Goal: Transaction & Acquisition: Purchase product/service

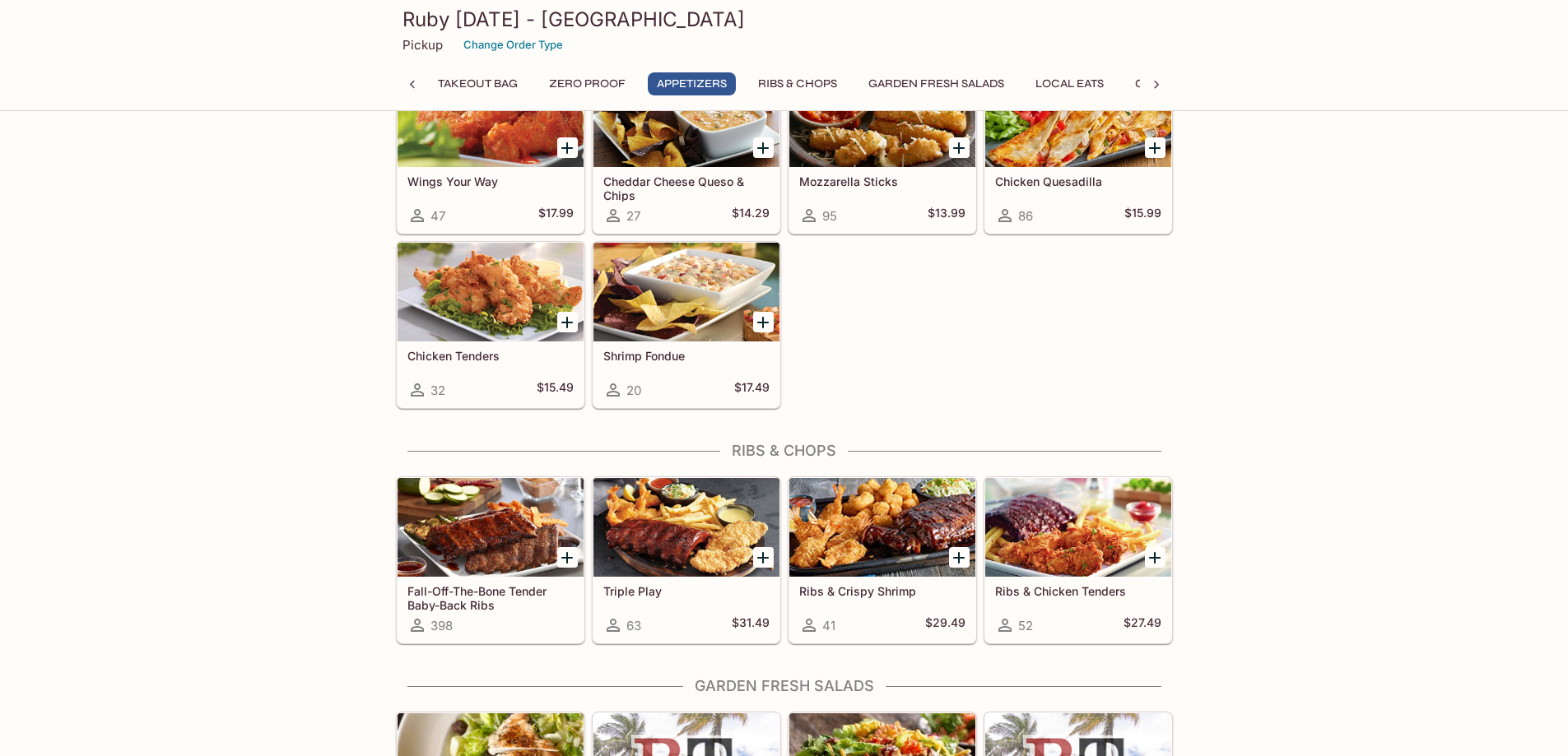
scroll to position [1317, 0]
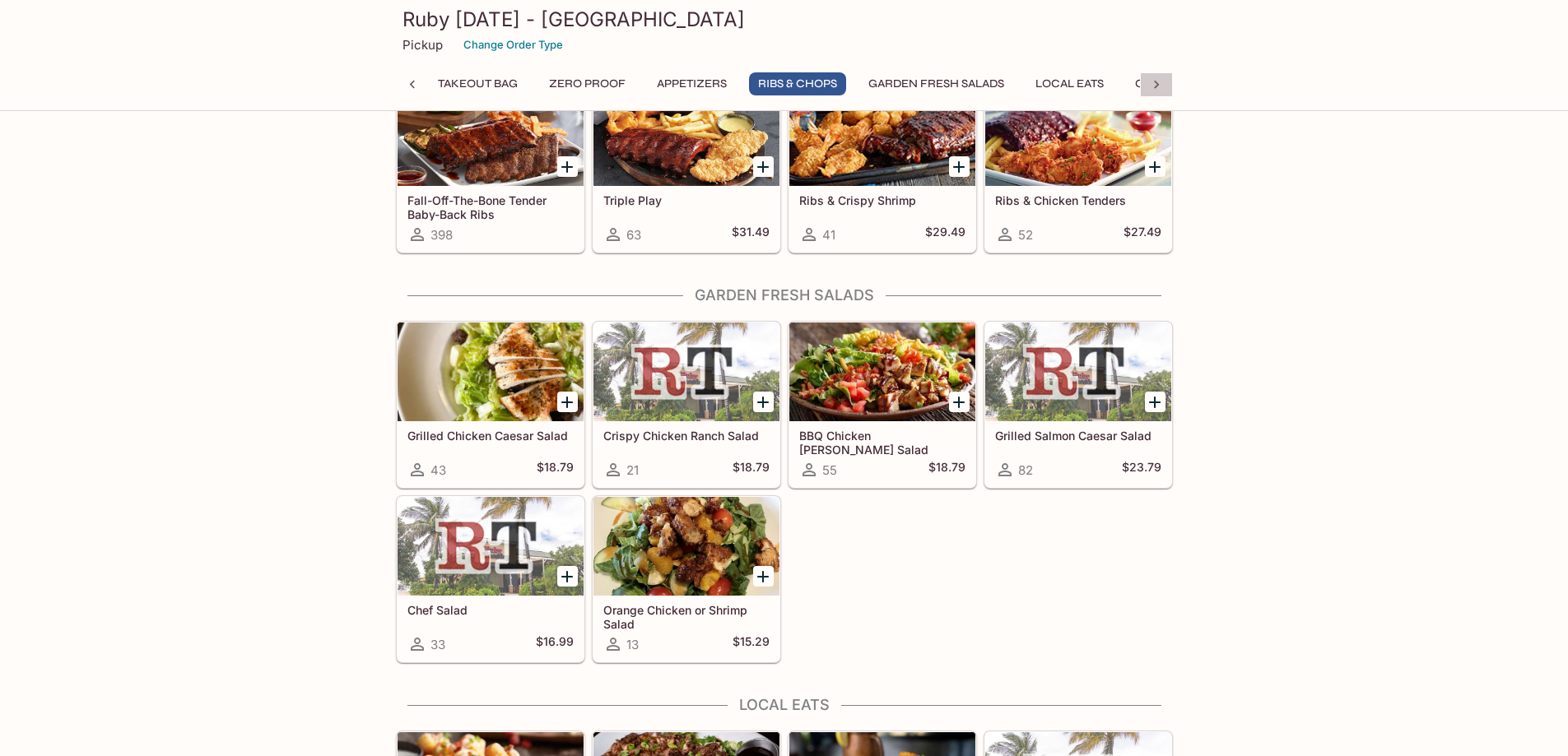
click at [1155, 81] on icon at bounding box center [1157, 85] width 17 height 17
click at [718, 81] on button "Seafood" at bounding box center [737, 83] width 74 height 23
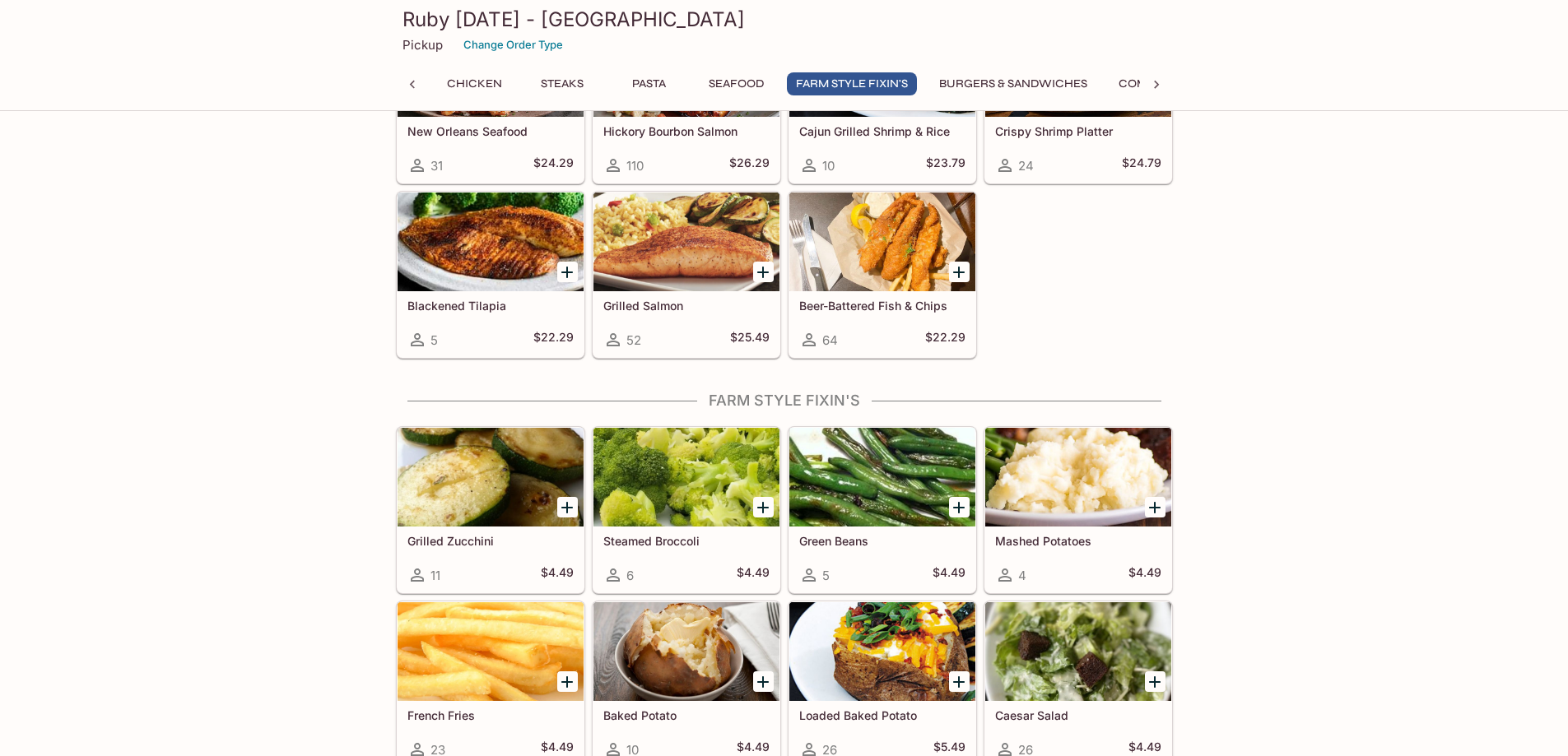
scroll to position [4252, 0]
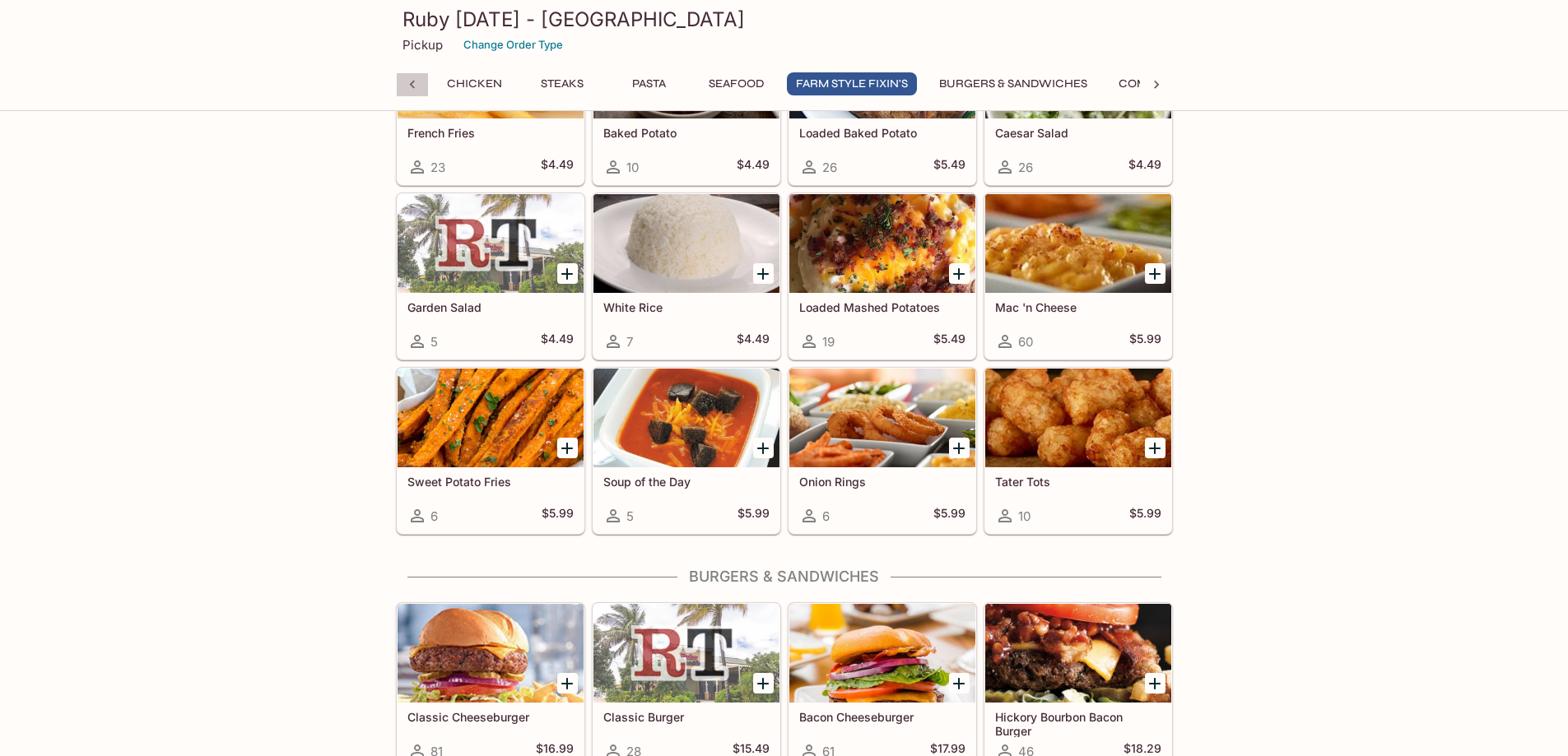
click at [405, 81] on icon at bounding box center [412, 85] width 17 height 17
click at [474, 82] on button "Takeout Bag" at bounding box center [478, 83] width 98 height 23
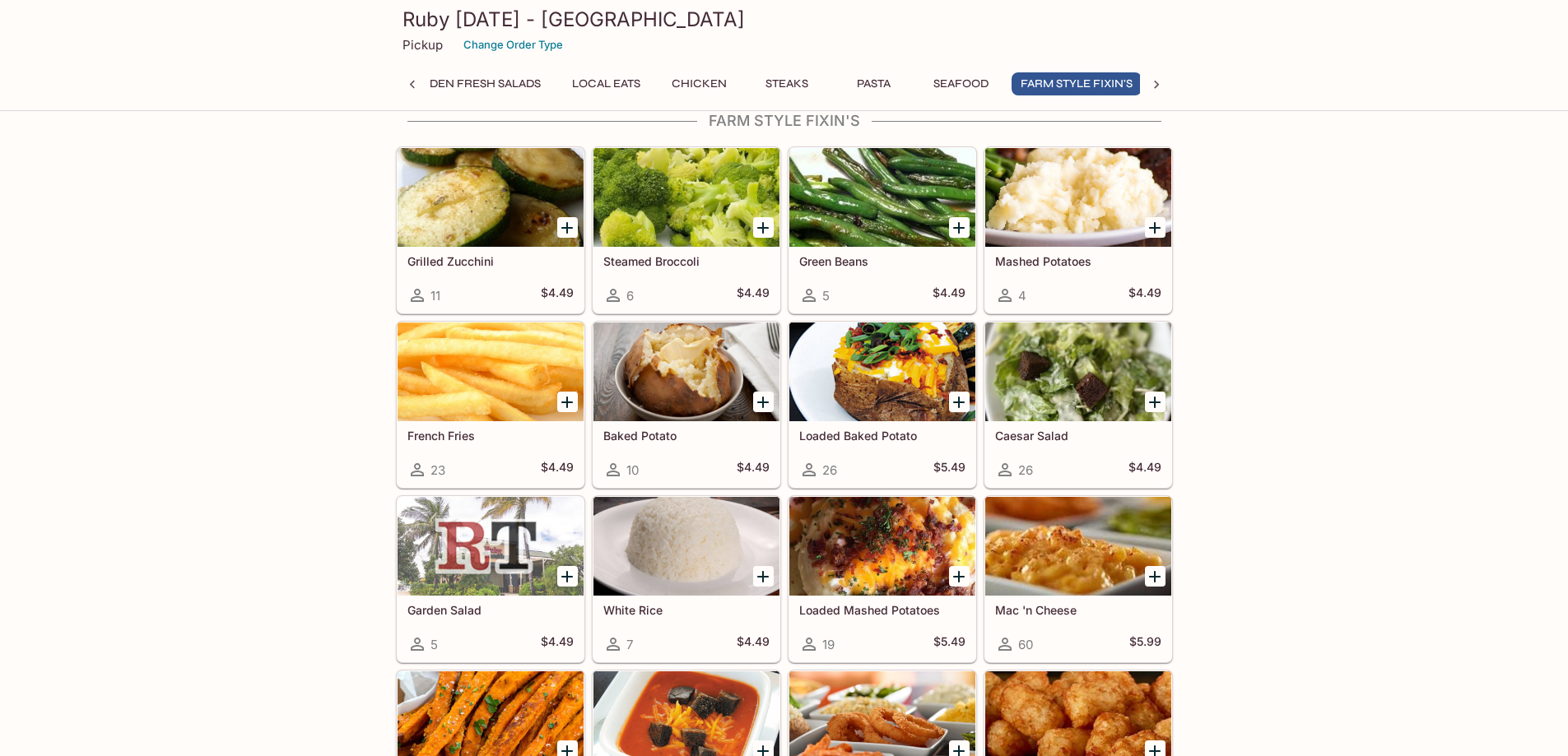
scroll to position [0, 480]
click at [644, 177] on div at bounding box center [686, 197] width 186 height 99
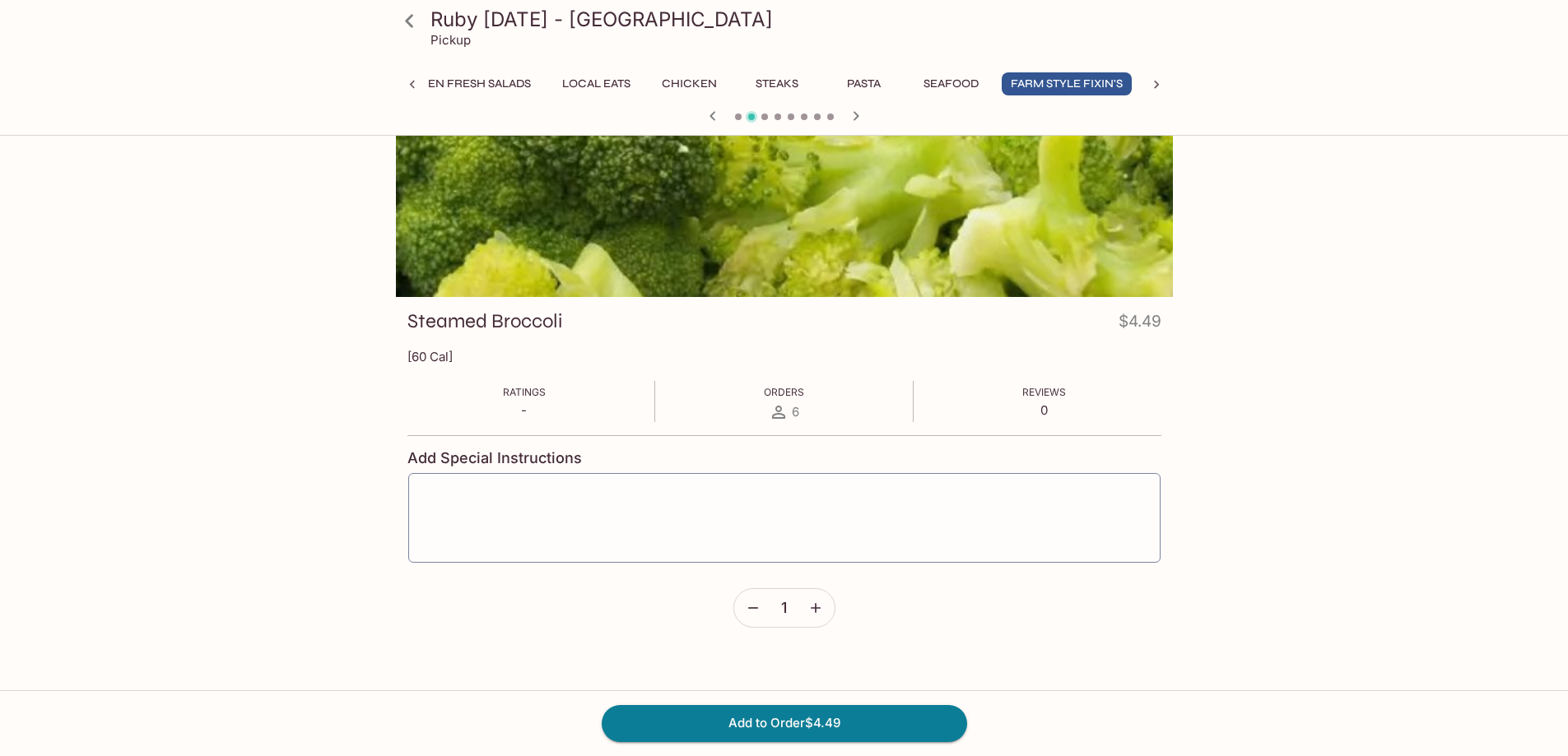
scroll to position [143, 0]
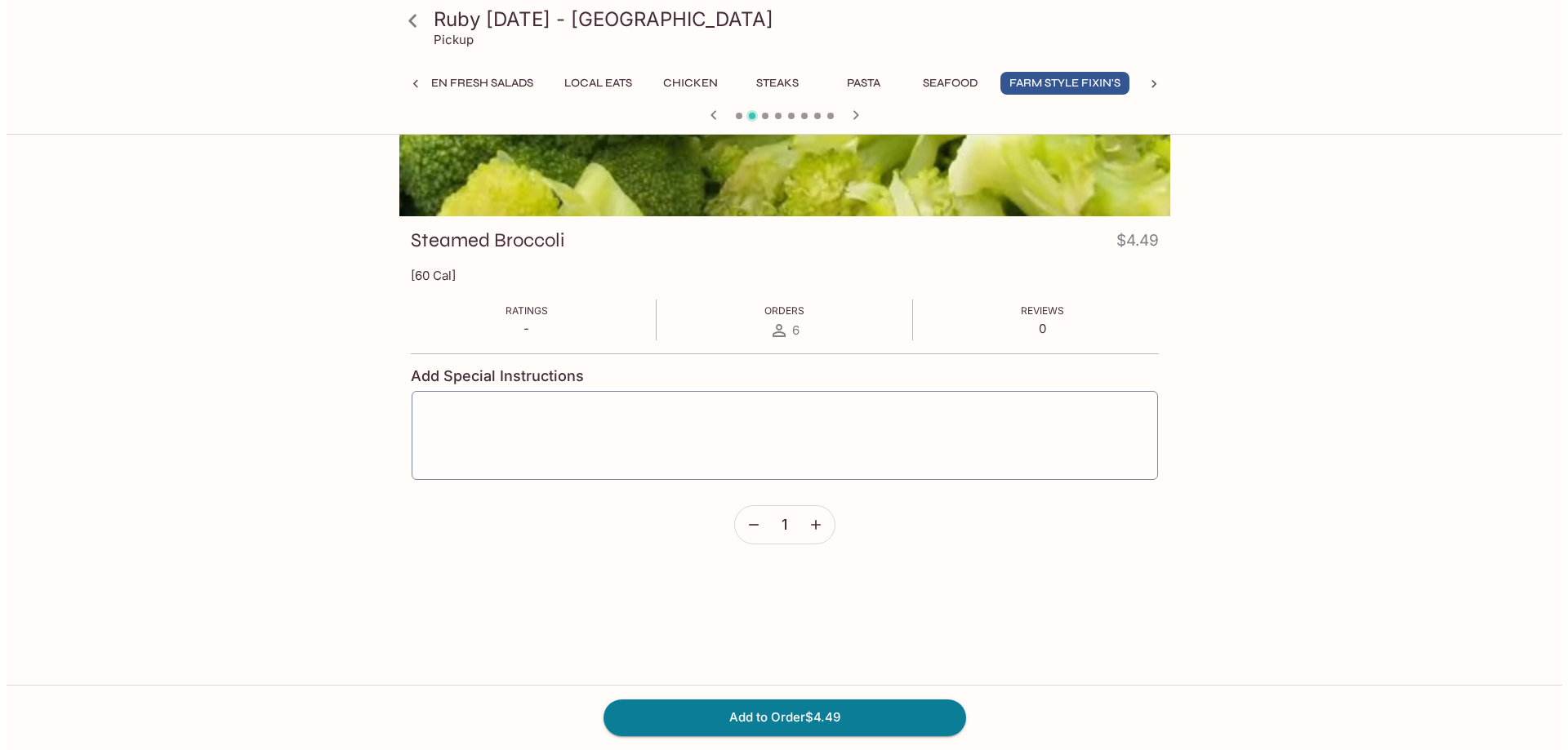
scroll to position [434, 0]
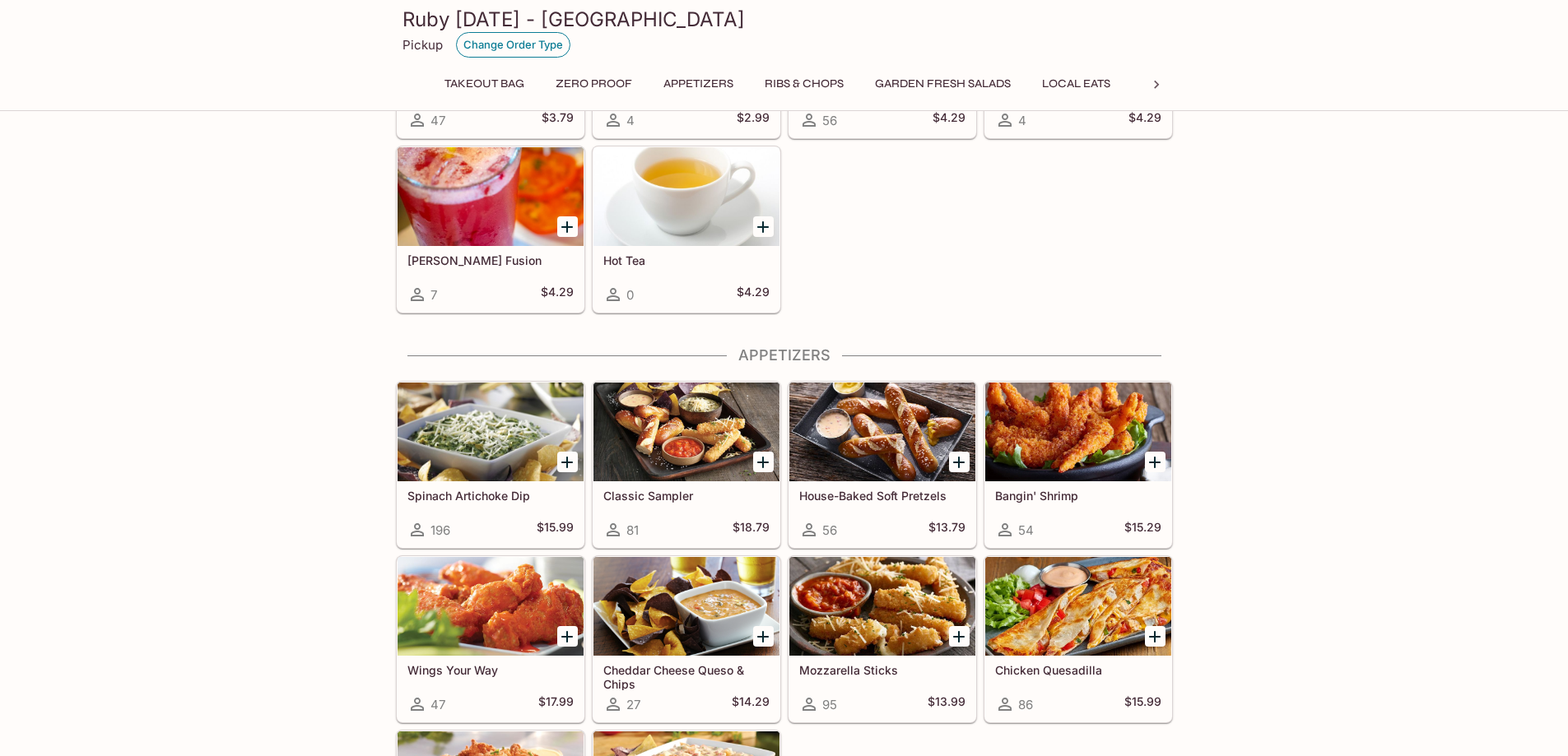
click at [495, 43] on button "Change Order Type" at bounding box center [512, 45] width 114 height 26
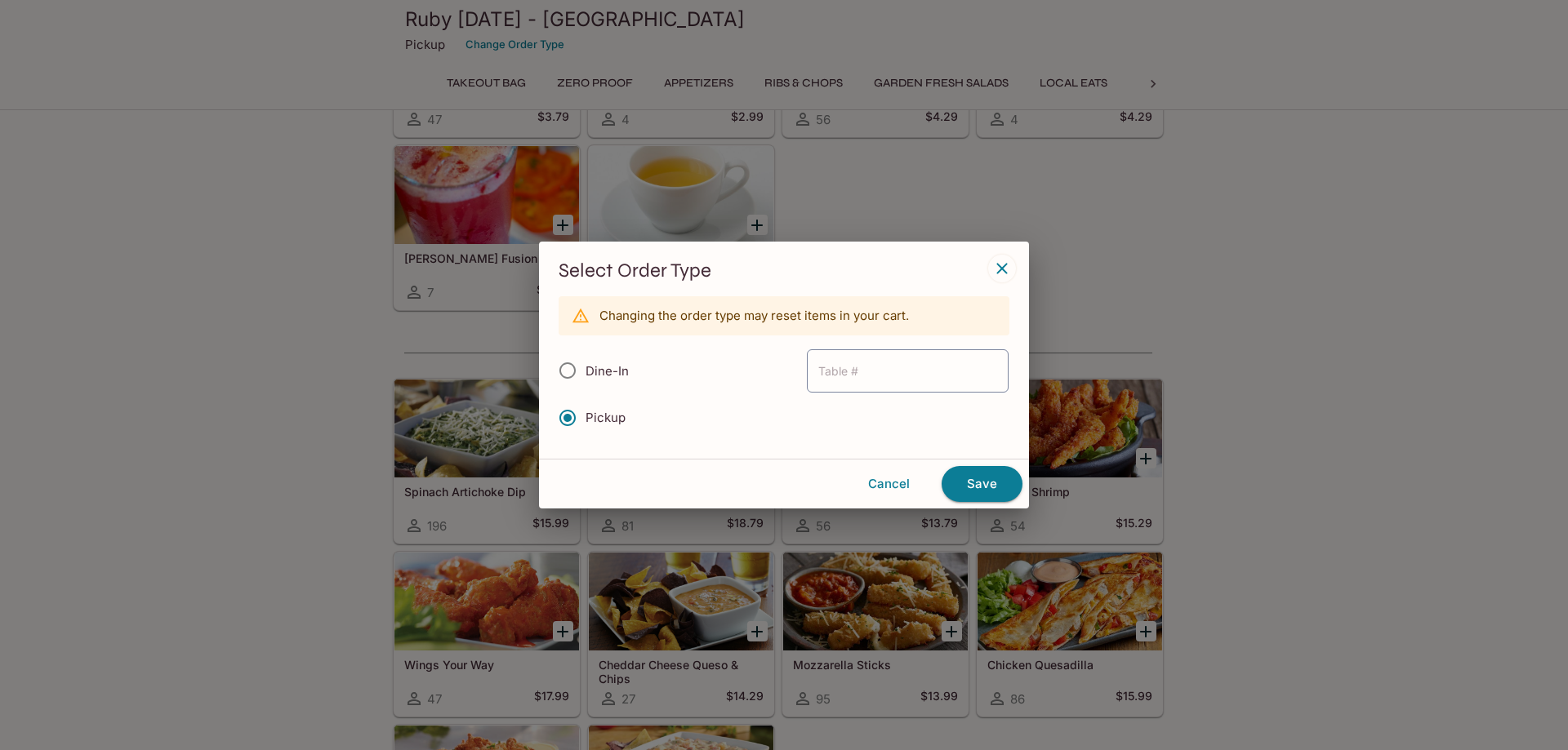
click at [610, 365] on span "Dine-In" at bounding box center [607, 370] width 43 height 16
click at [585, 365] on input "Dine-In" at bounding box center [567, 370] width 34 height 34
radio input "true"
type input "50"
click at [1011, 489] on button "Save" at bounding box center [982, 483] width 81 height 36
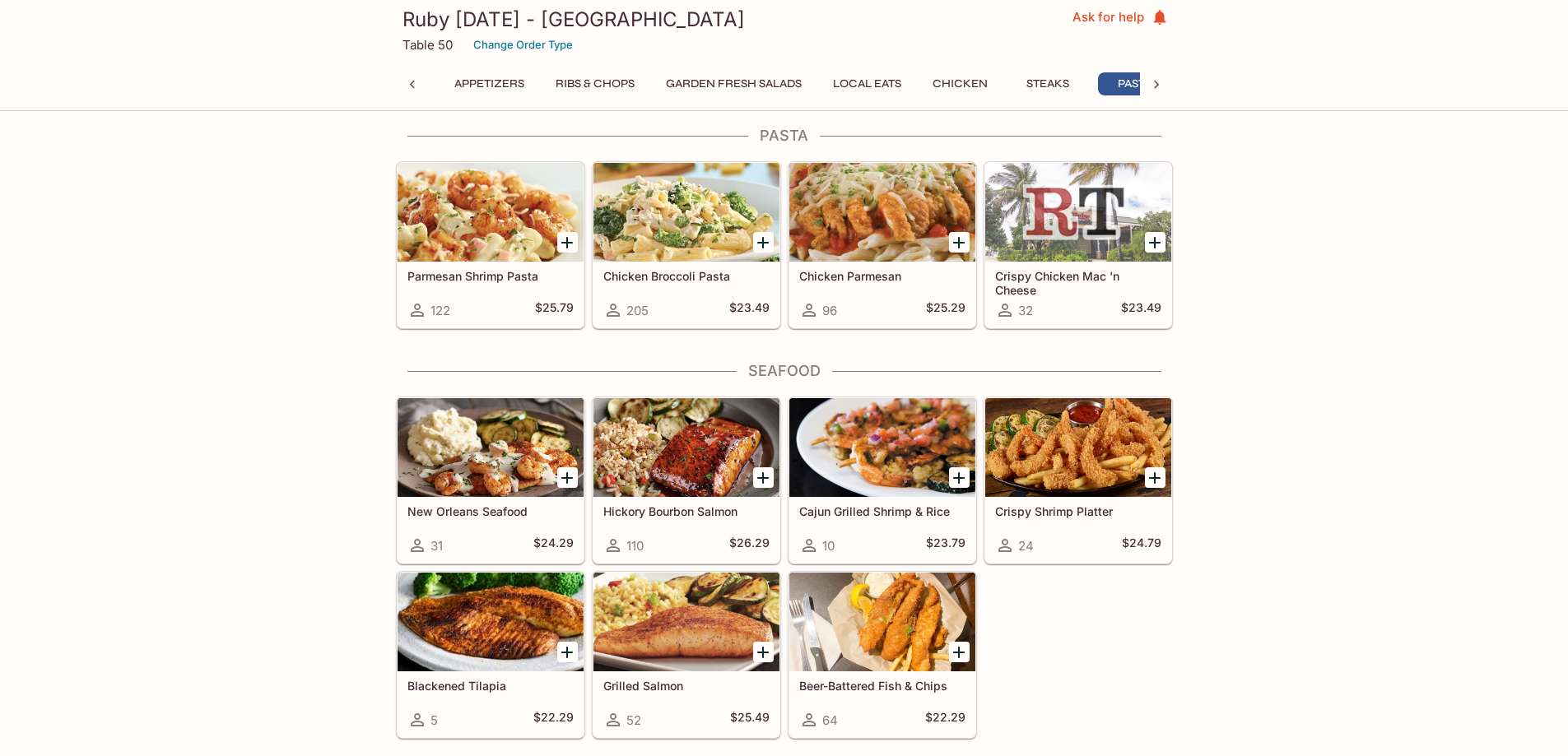
scroll to position [0, 140]
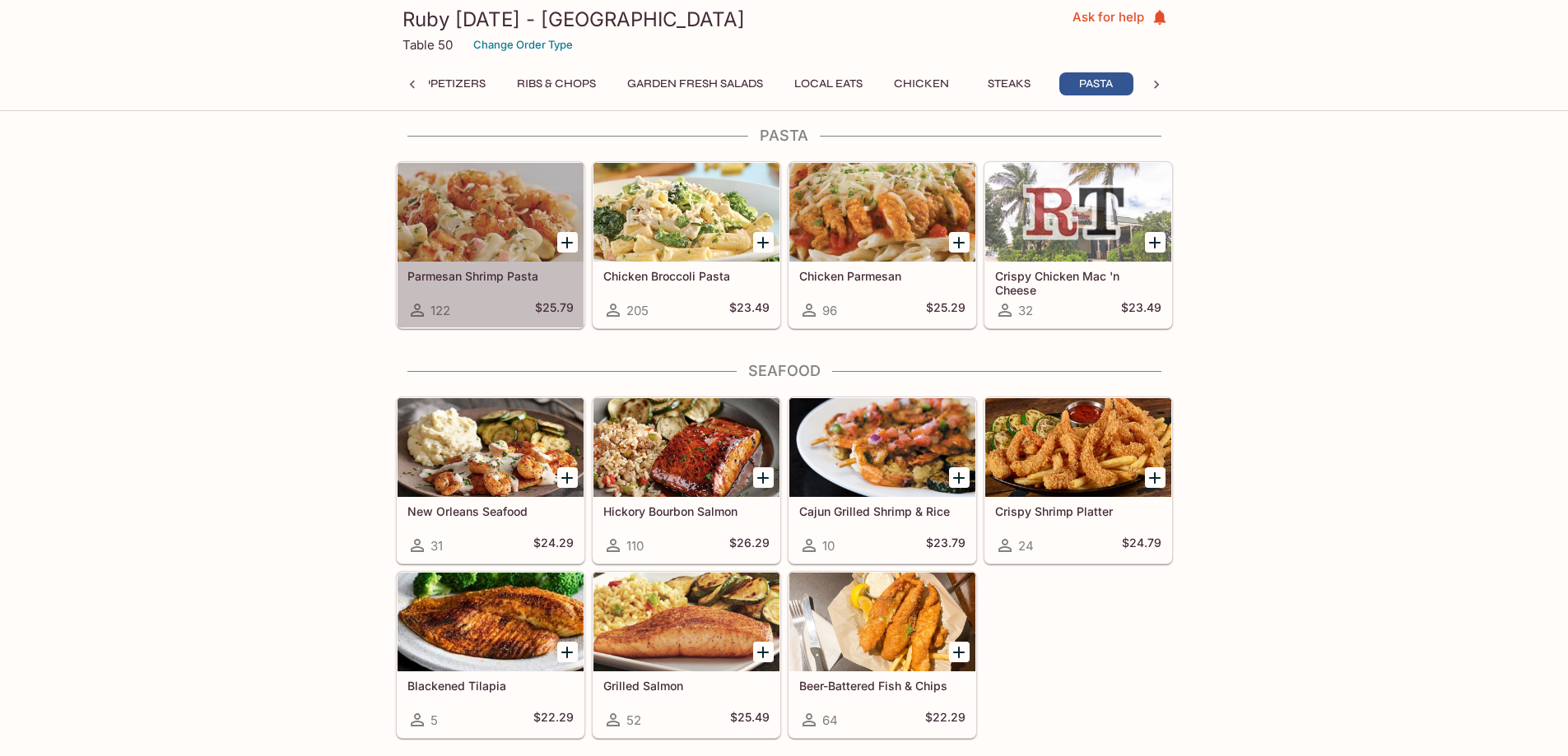
click at [467, 293] on div "Parmesan Shrimp Pasta 122 $25.79" at bounding box center [490, 294] width 186 height 66
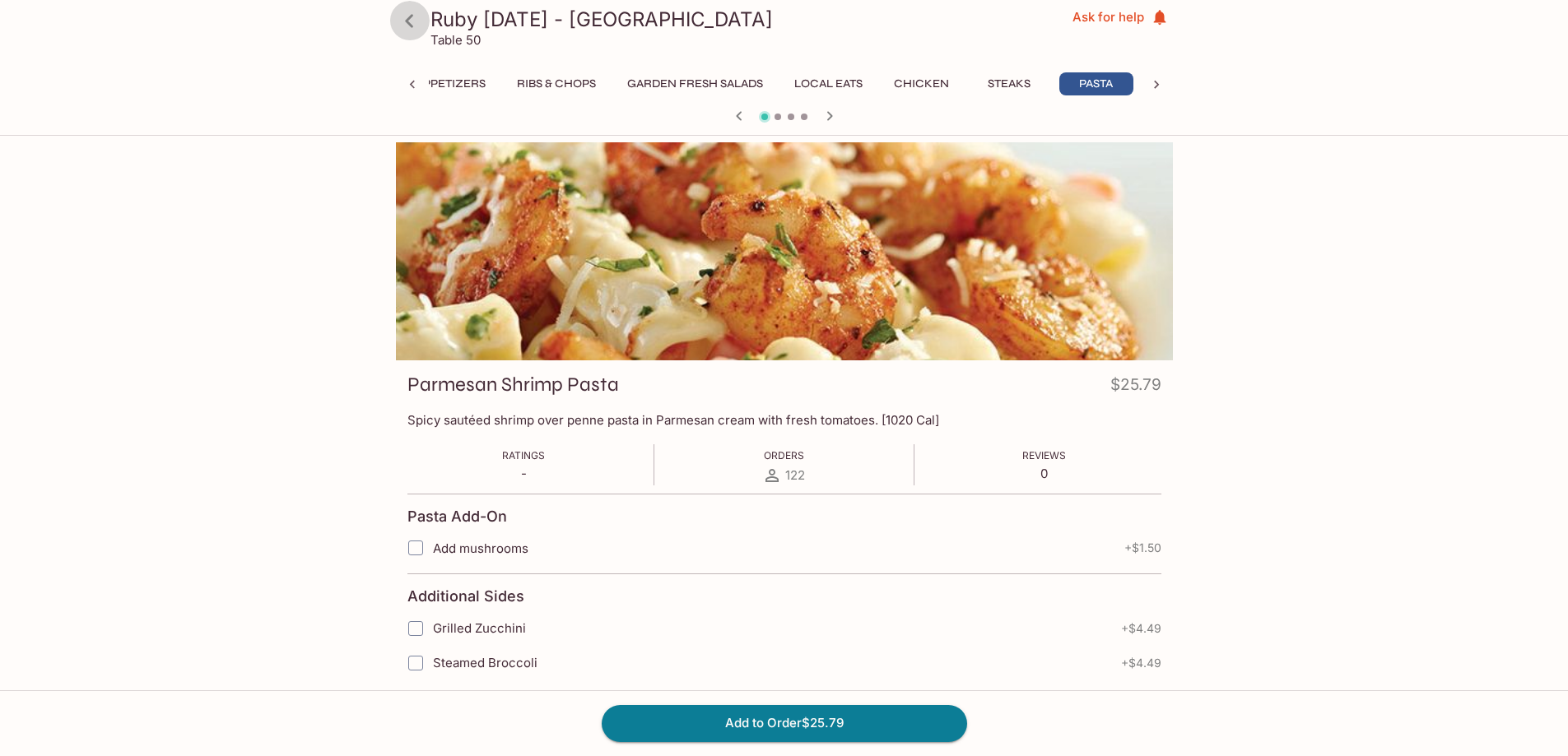
click at [415, 20] on icon at bounding box center [409, 20] width 29 height 29
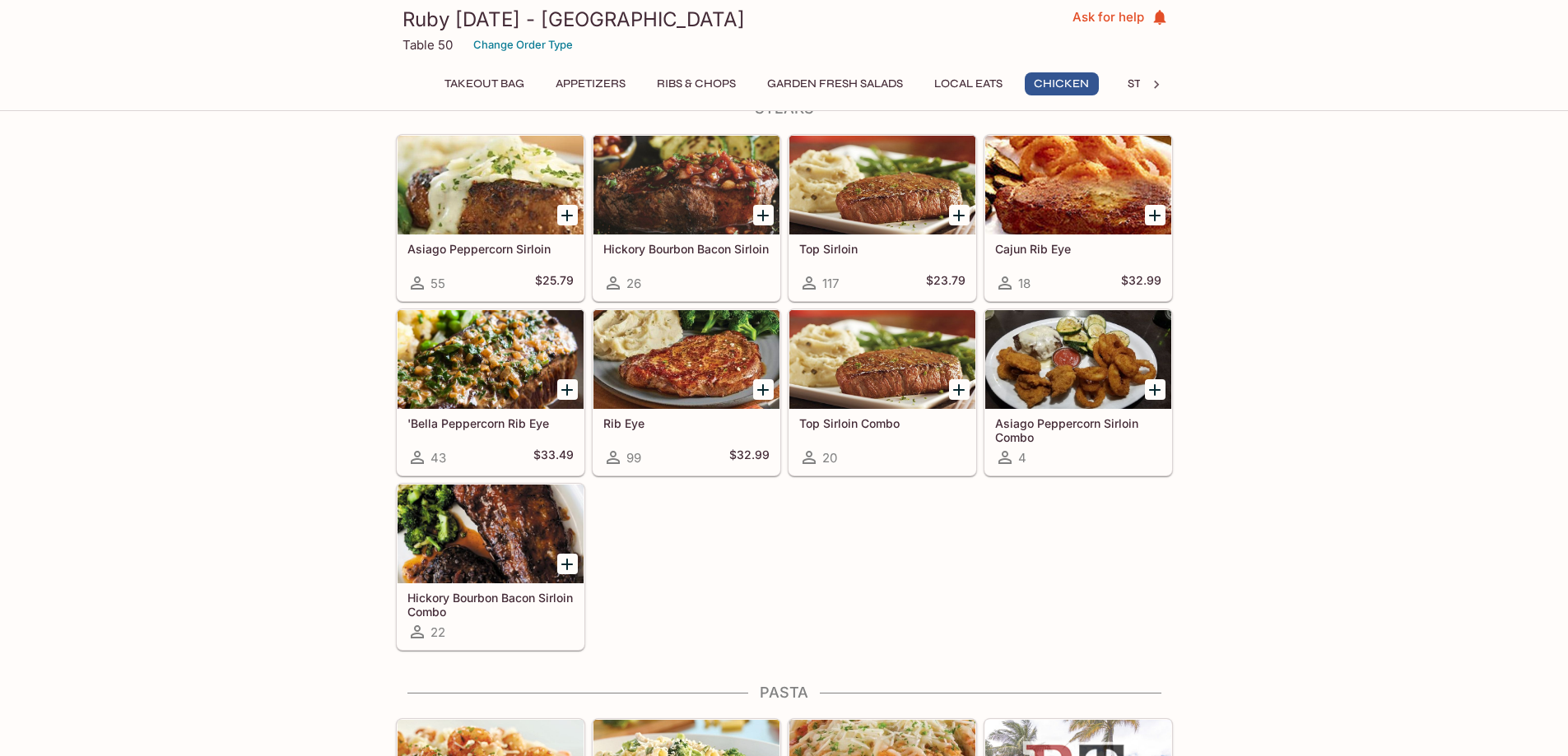
scroll to position [0, 18]
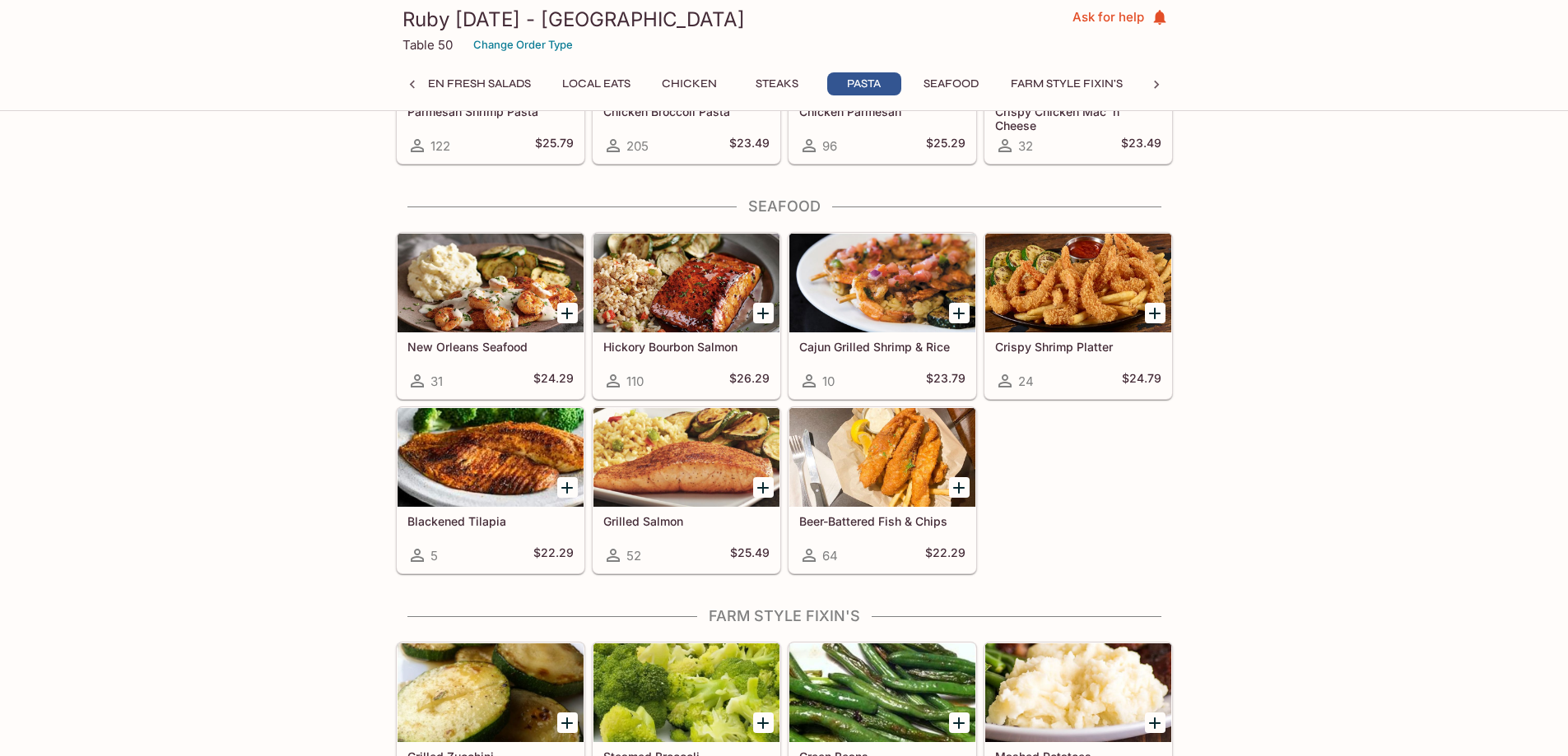
click at [469, 336] on div "New Orleans Seafood 31 $24.29" at bounding box center [490, 365] width 186 height 66
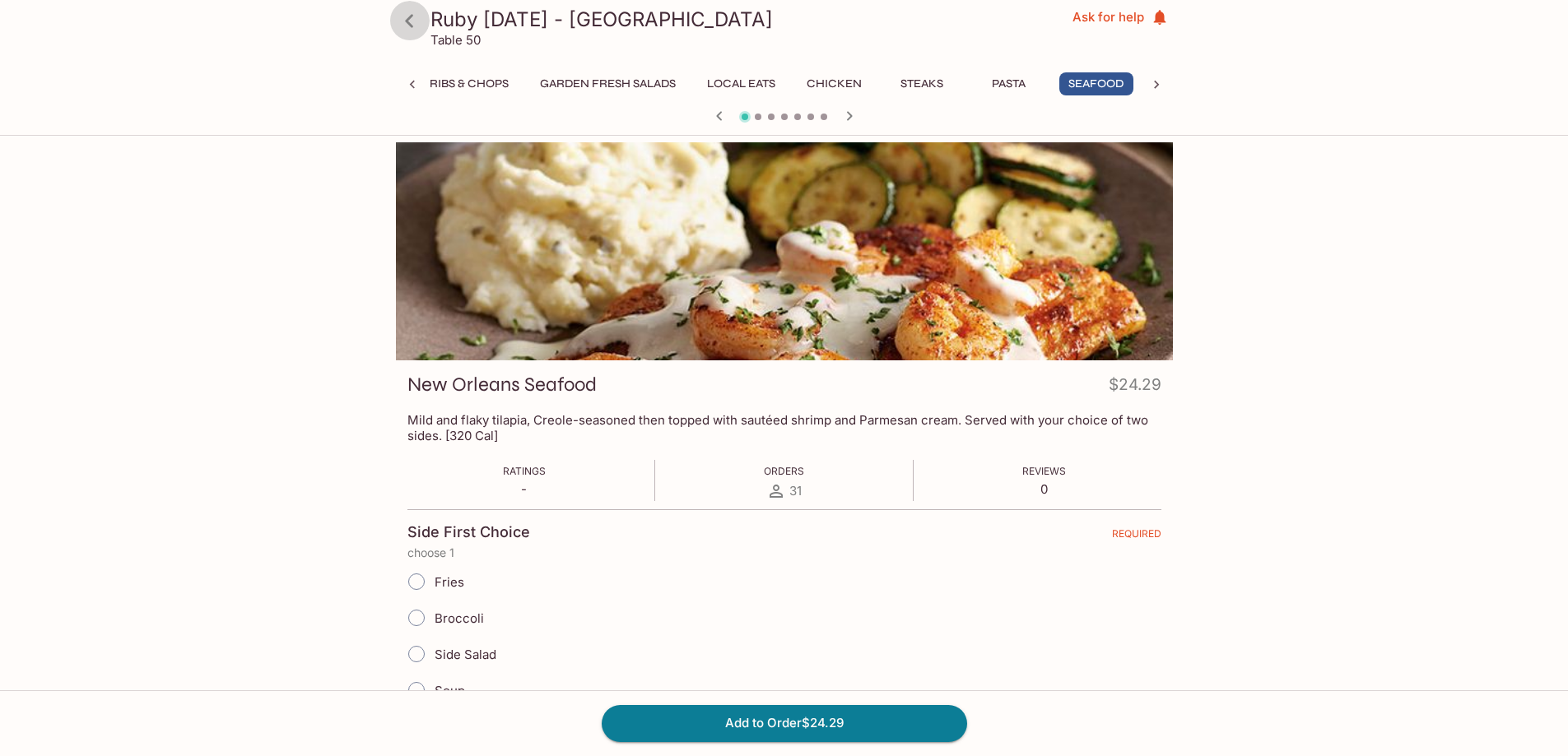
click at [406, 19] on icon at bounding box center [409, 20] width 29 height 29
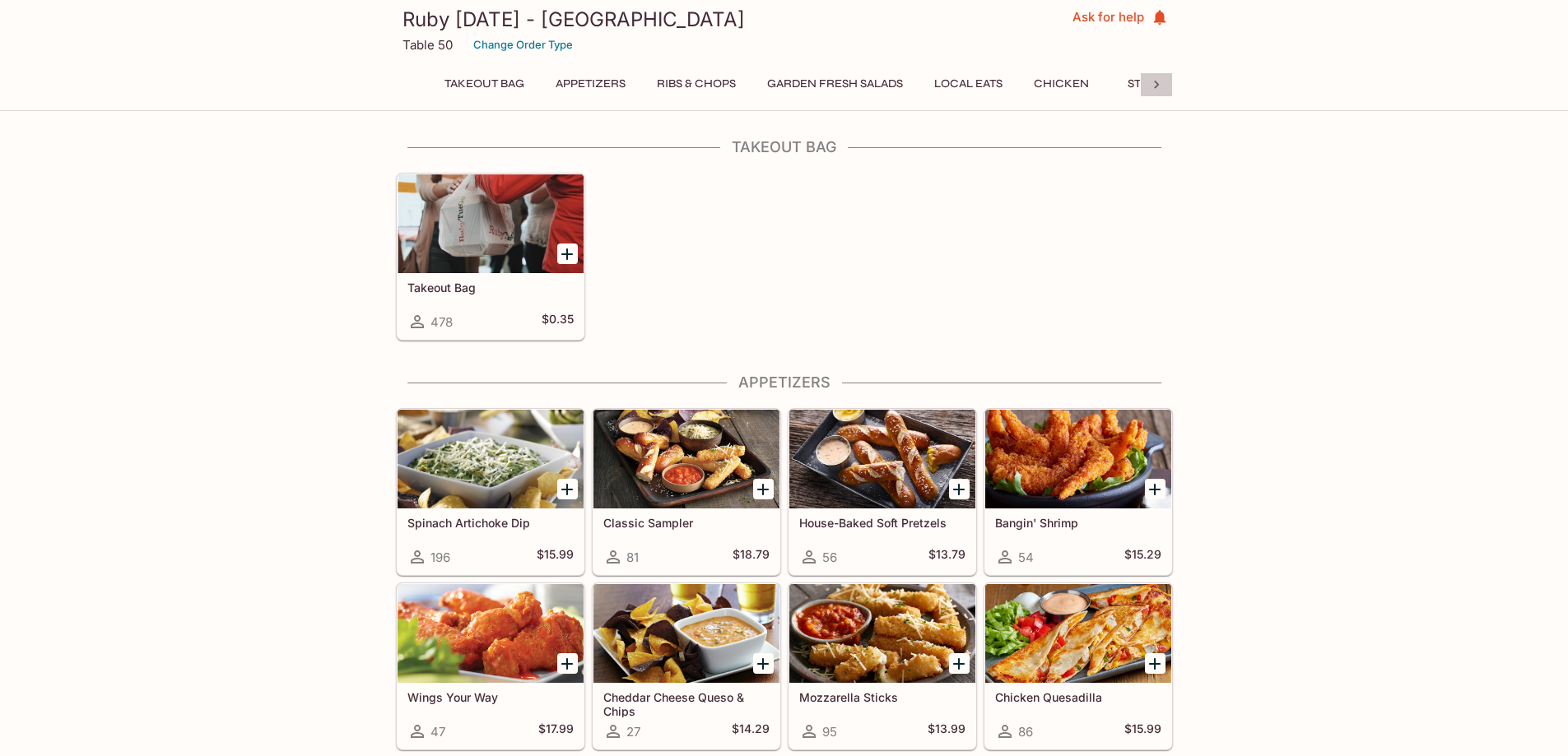
click at [1148, 89] on icon at bounding box center [1157, 85] width 17 height 17
click at [643, 82] on button "Seafood" at bounding box center [659, 83] width 74 height 23
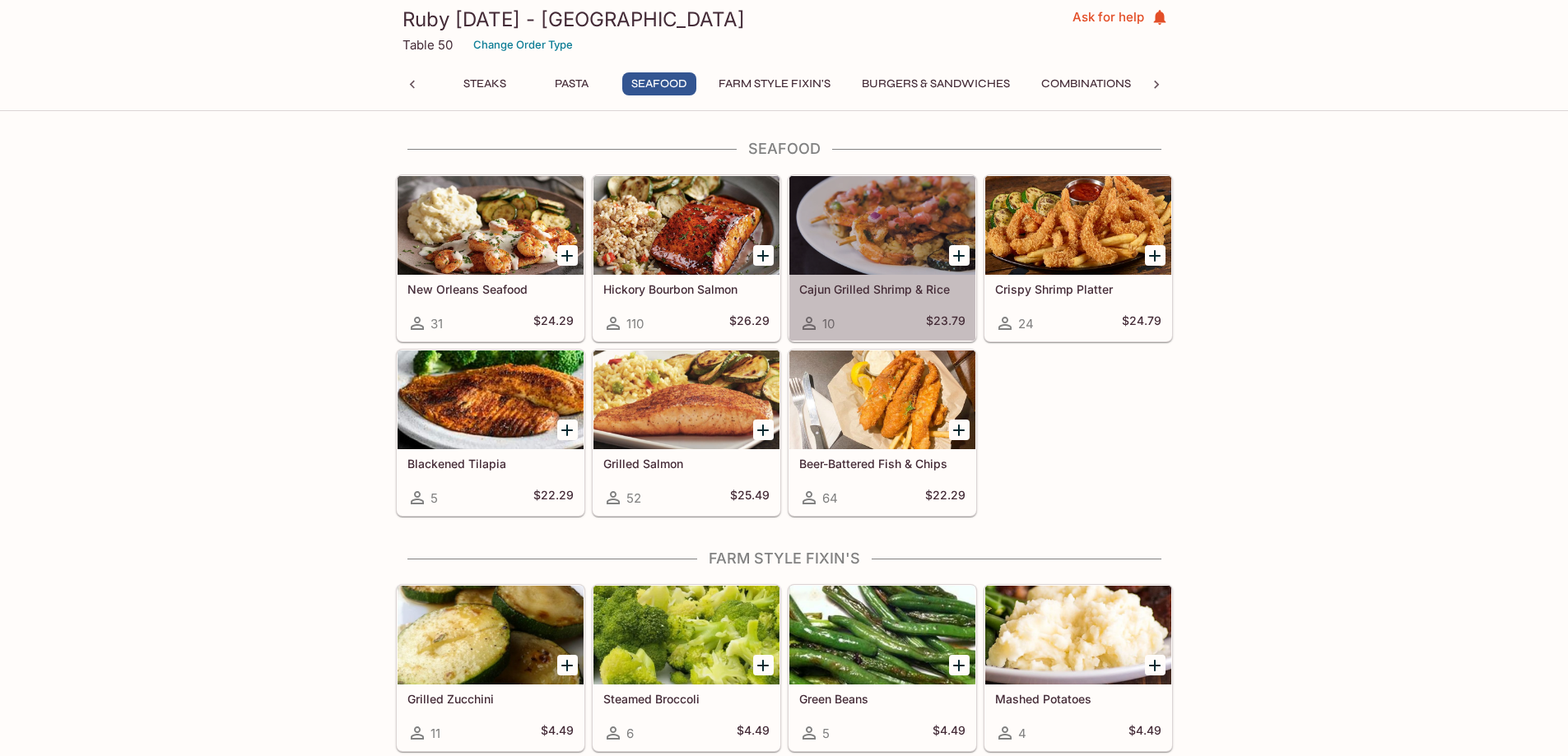
click at [898, 305] on div "Cajun Grilled Shrimp & Rice 10 $23.79" at bounding box center [882, 308] width 186 height 66
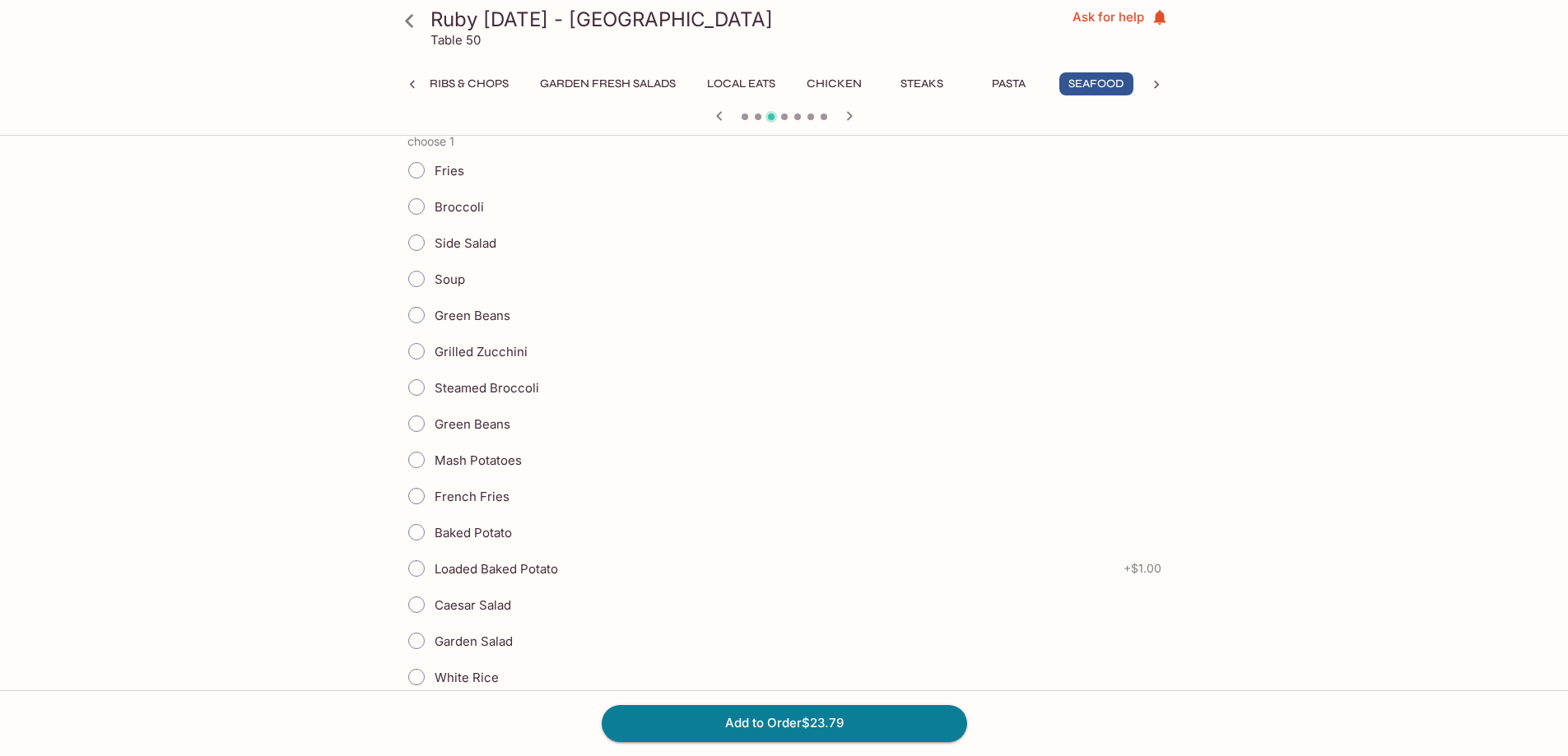
click at [411, 34] on icon at bounding box center [409, 20] width 29 height 29
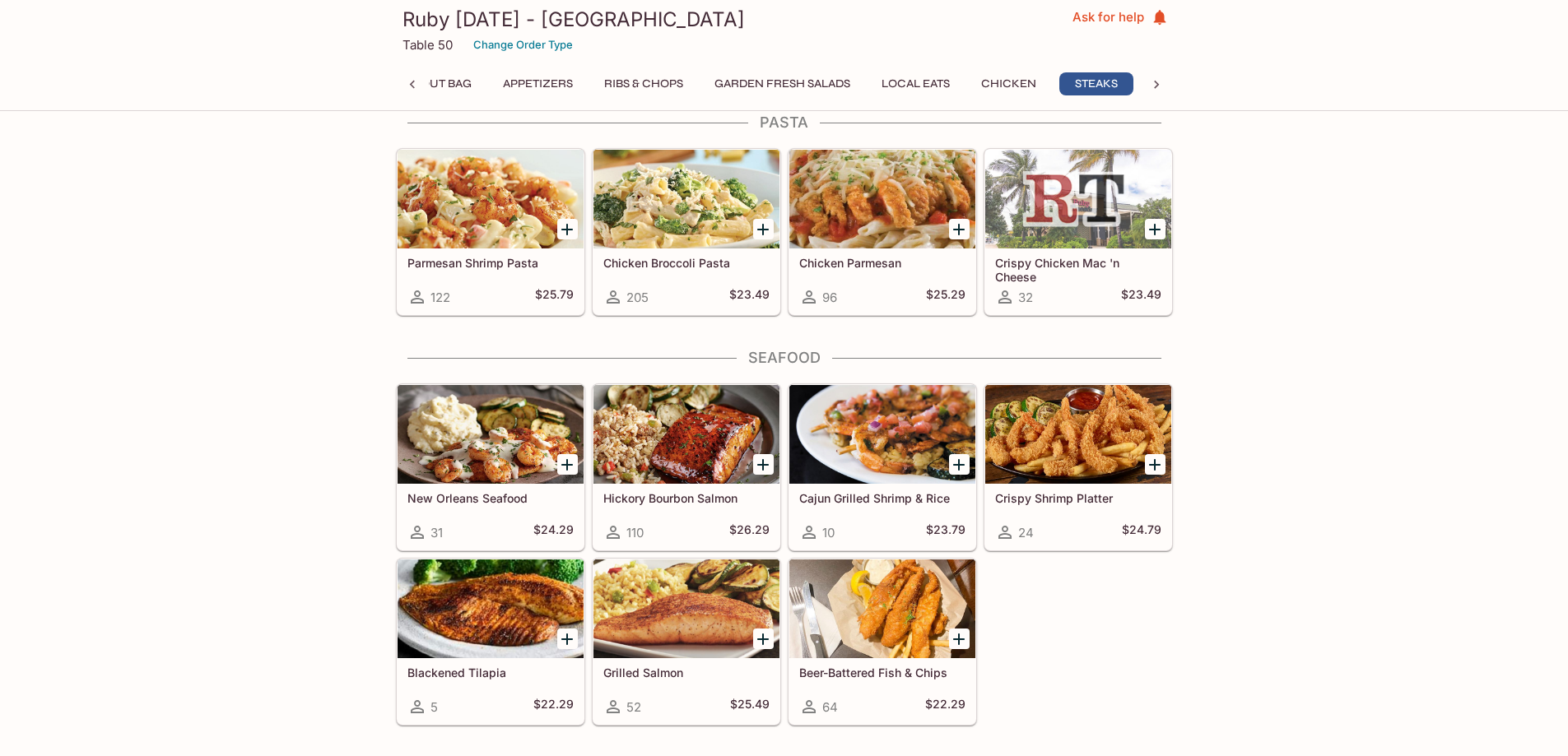
scroll to position [2962, 0]
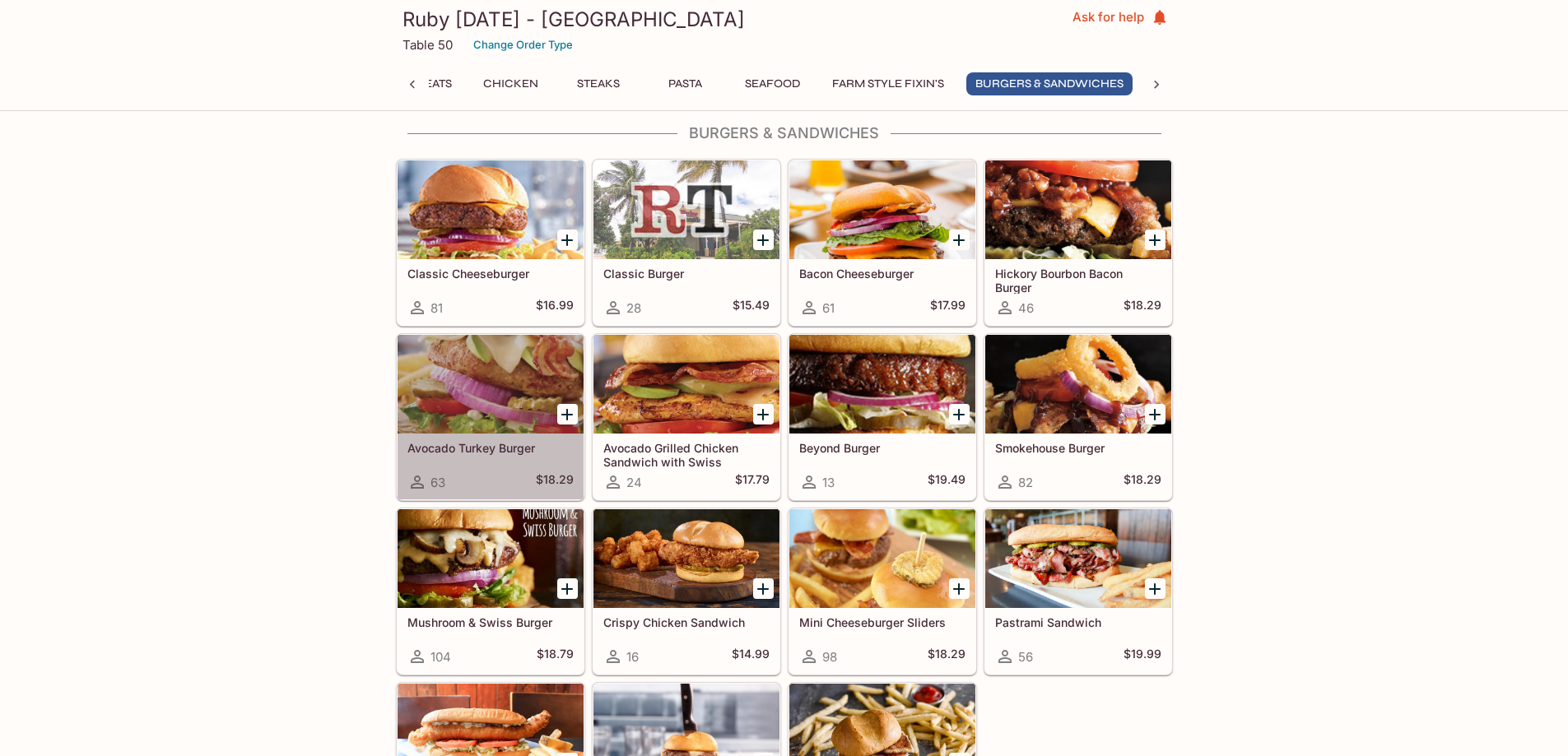
click at [442, 401] on div at bounding box center [490, 384] width 186 height 99
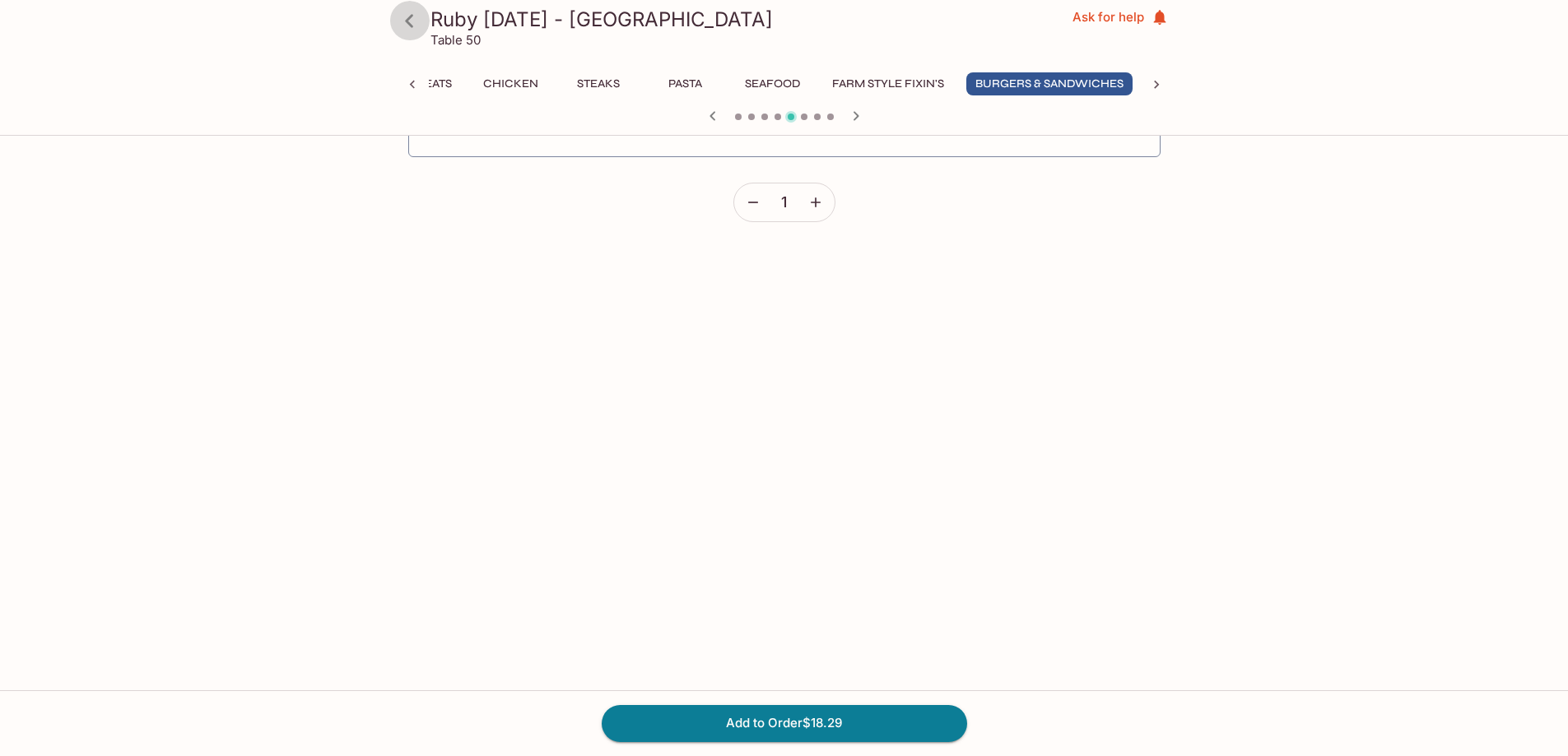
click at [407, 29] on icon at bounding box center [409, 20] width 29 height 29
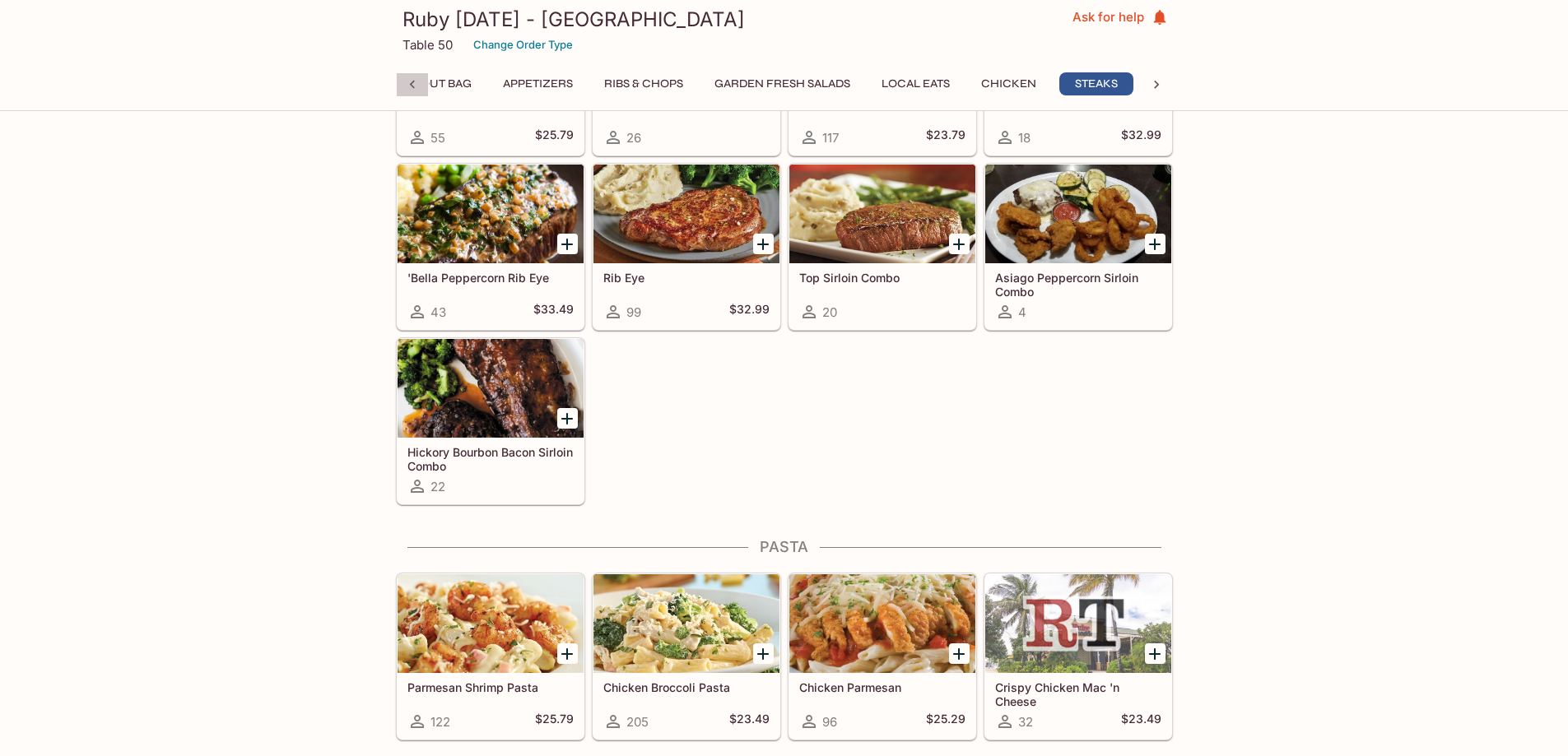
click at [410, 83] on icon at bounding box center [412, 85] width 17 height 17
click at [961, 83] on button "Local Eats" at bounding box center [967, 83] width 86 height 23
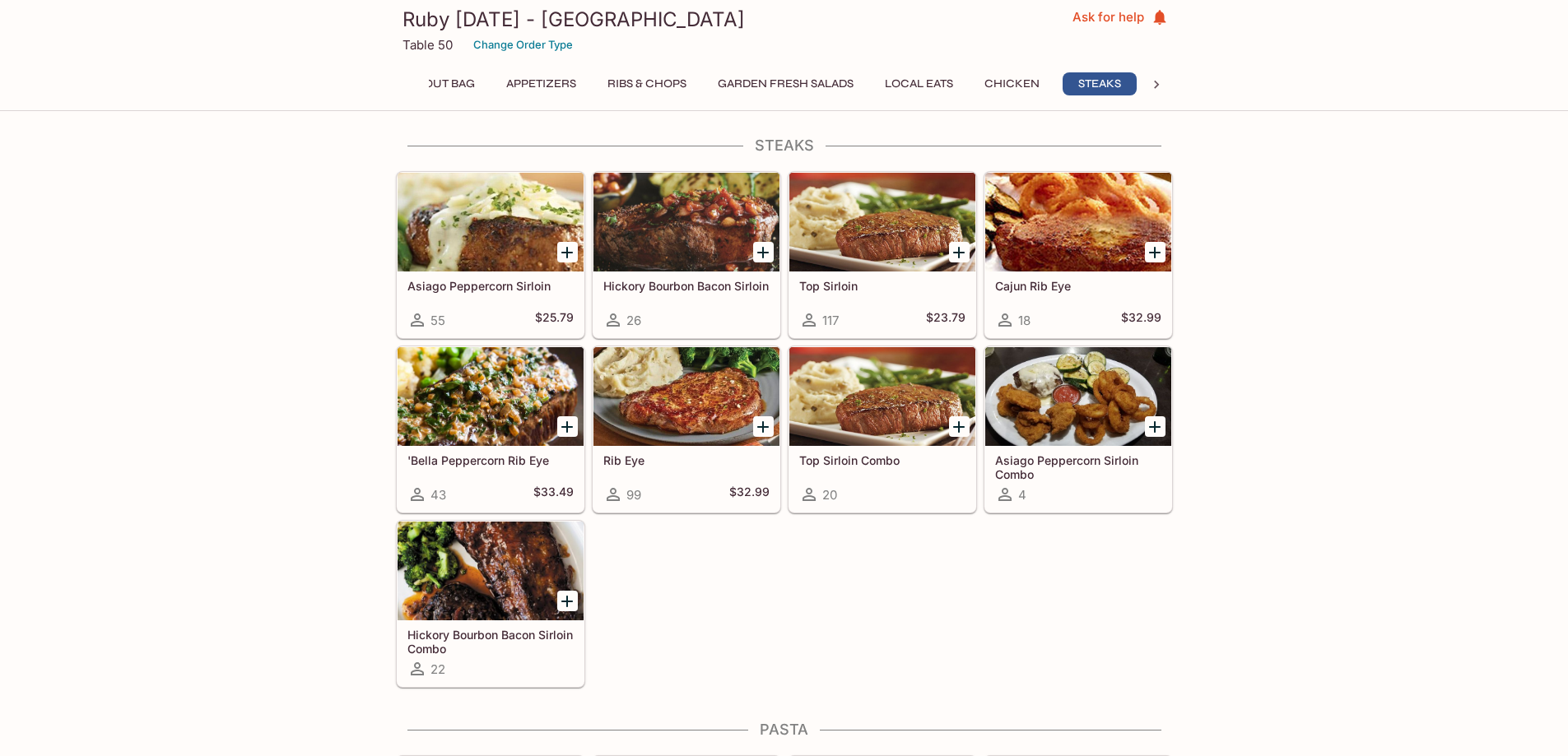
scroll to position [0, 53]
click at [810, 437] on div at bounding box center [882, 397] width 186 height 99
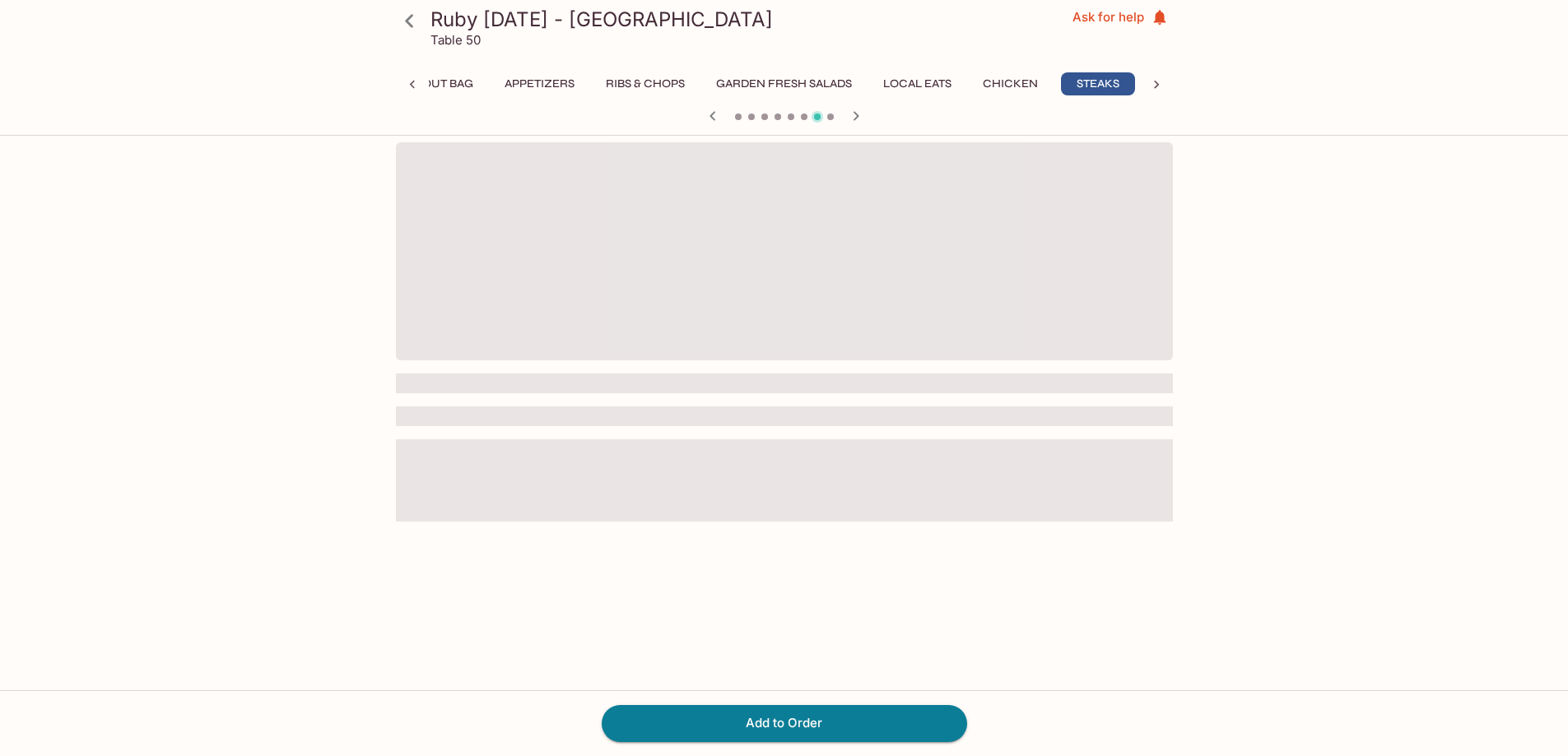
scroll to position [0, 53]
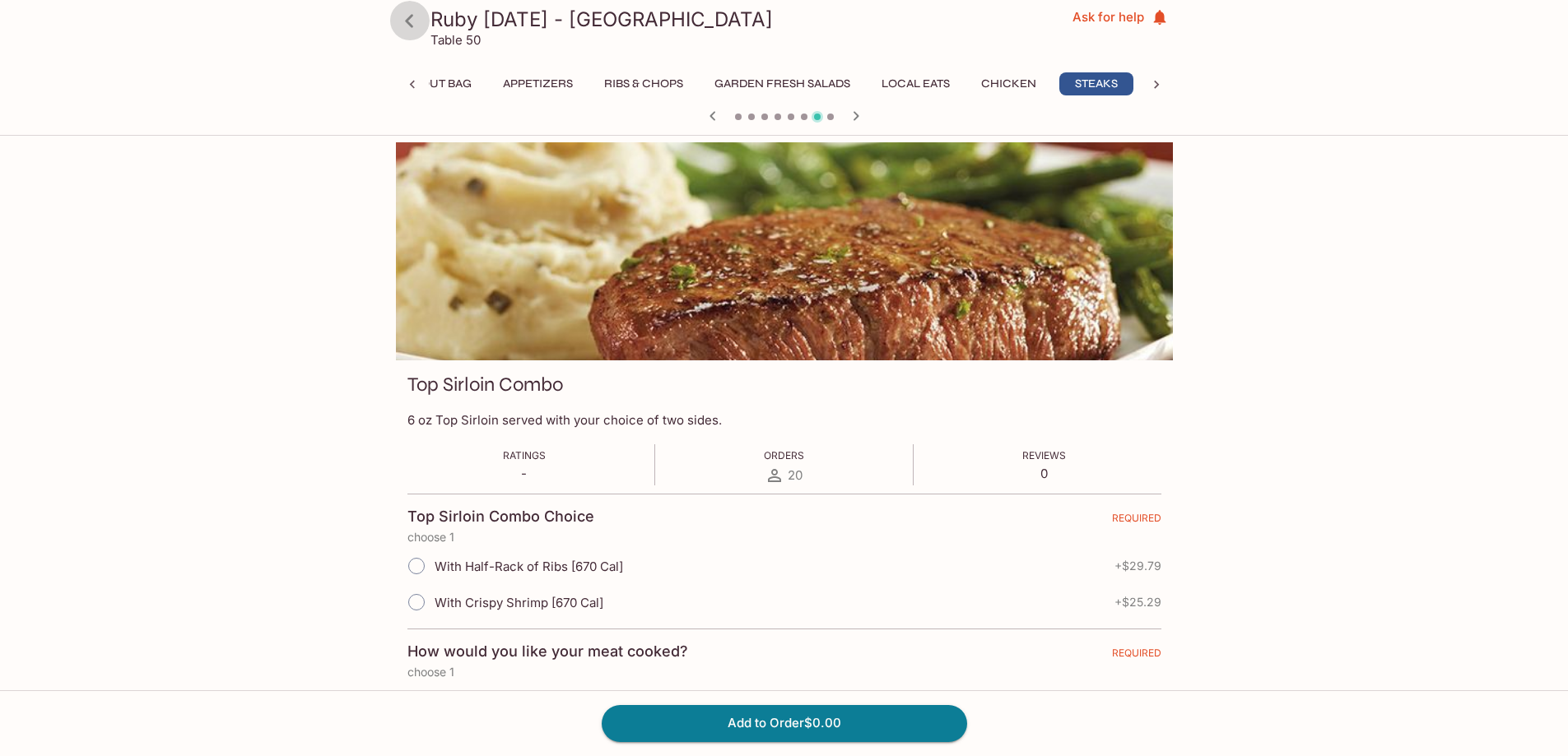
click at [406, 24] on icon at bounding box center [409, 20] width 29 height 29
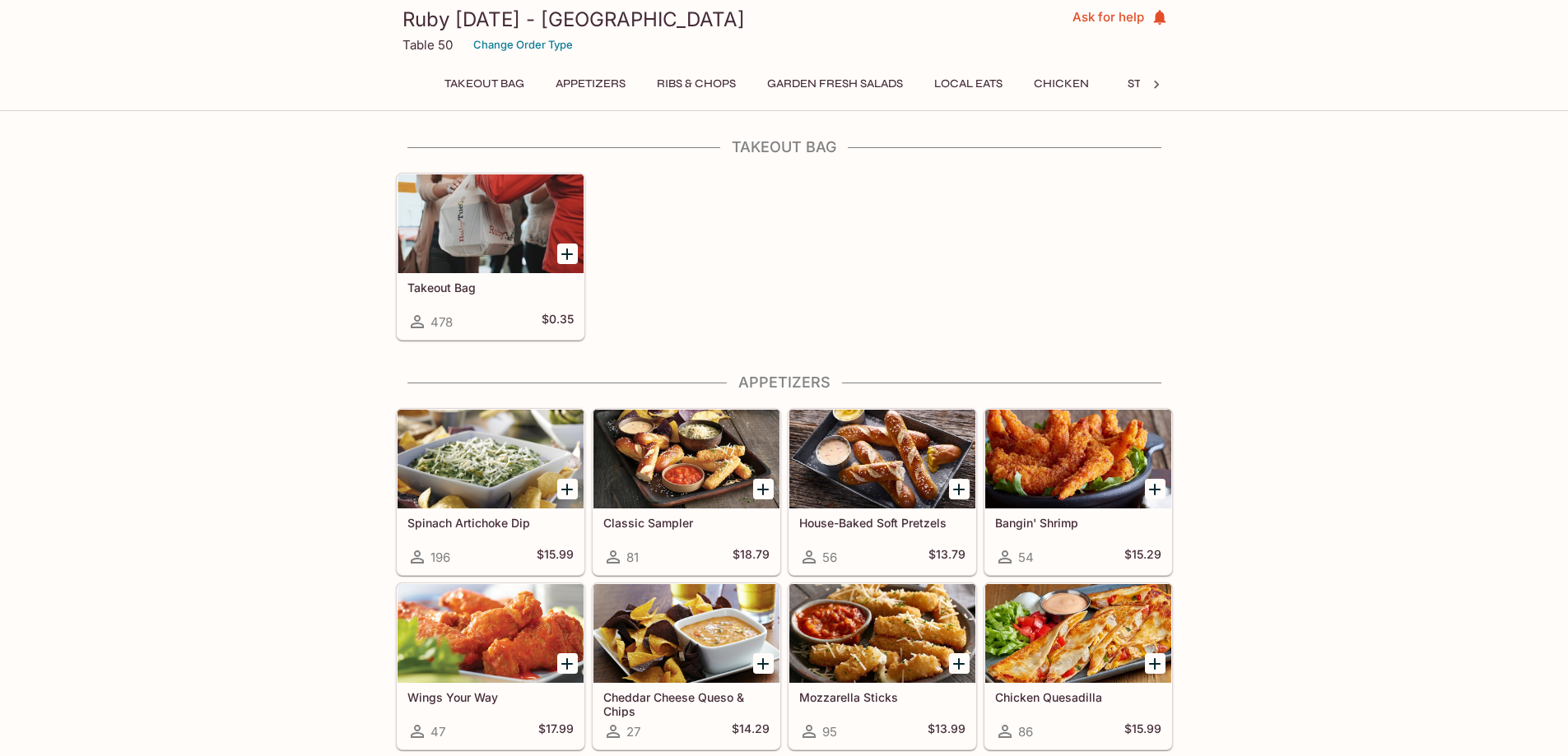
click at [1144, 81] on div at bounding box center [1157, 84] width 33 height 25
click at [497, 80] on button "Steaks" at bounding box center [485, 83] width 74 height 23
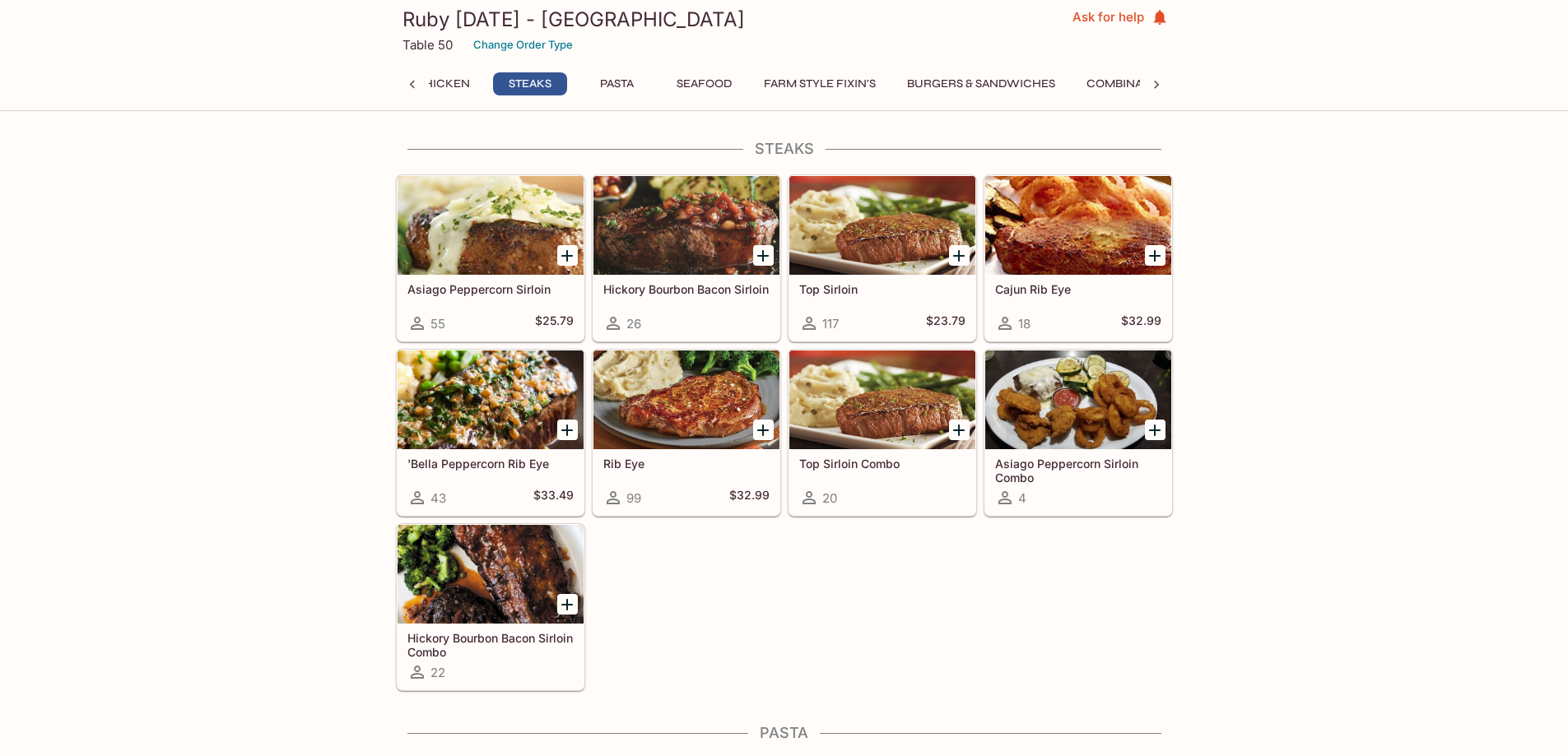
scroll to position [0, 602]
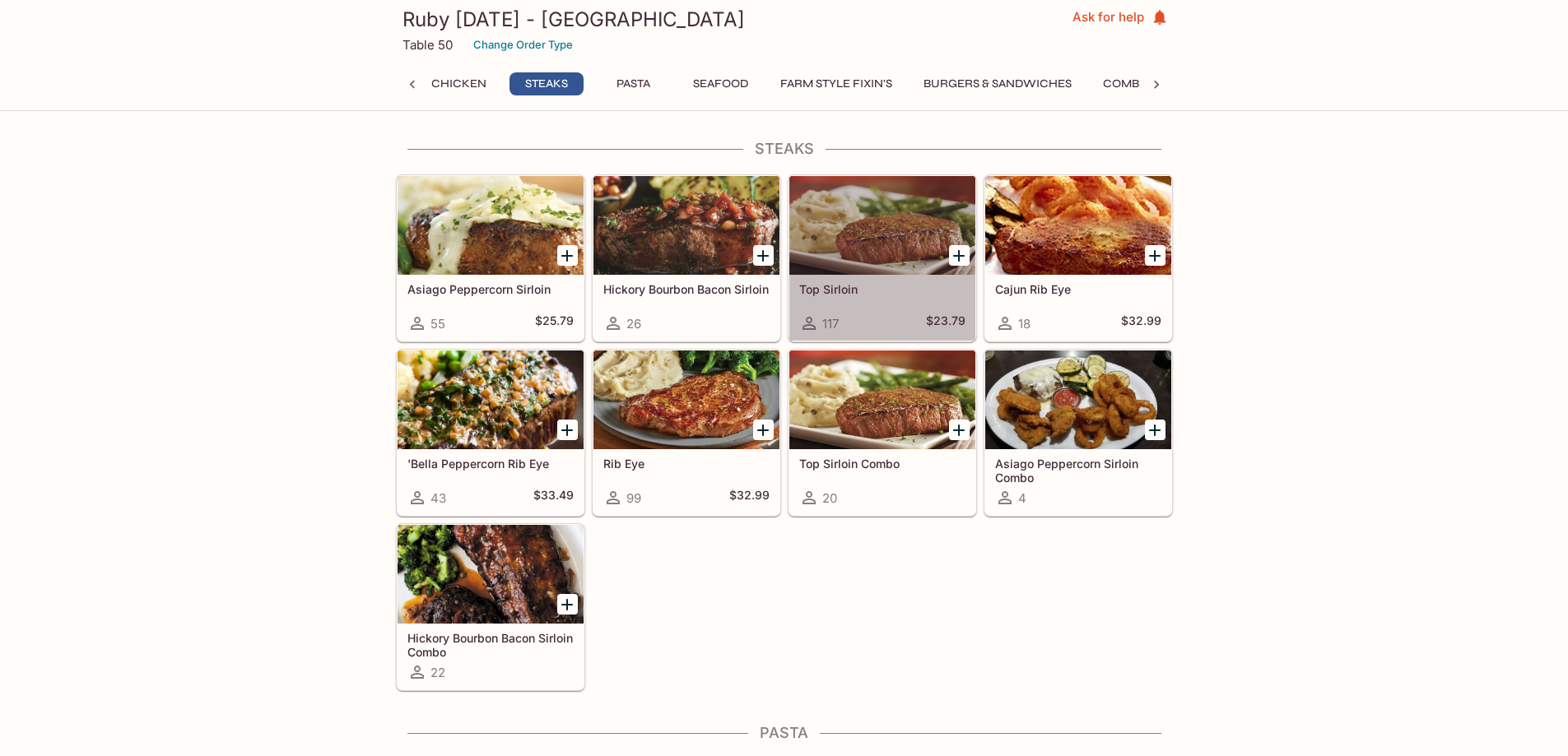
click at [890, 246] on div at bounding box center [882, 225] width 186 height 99
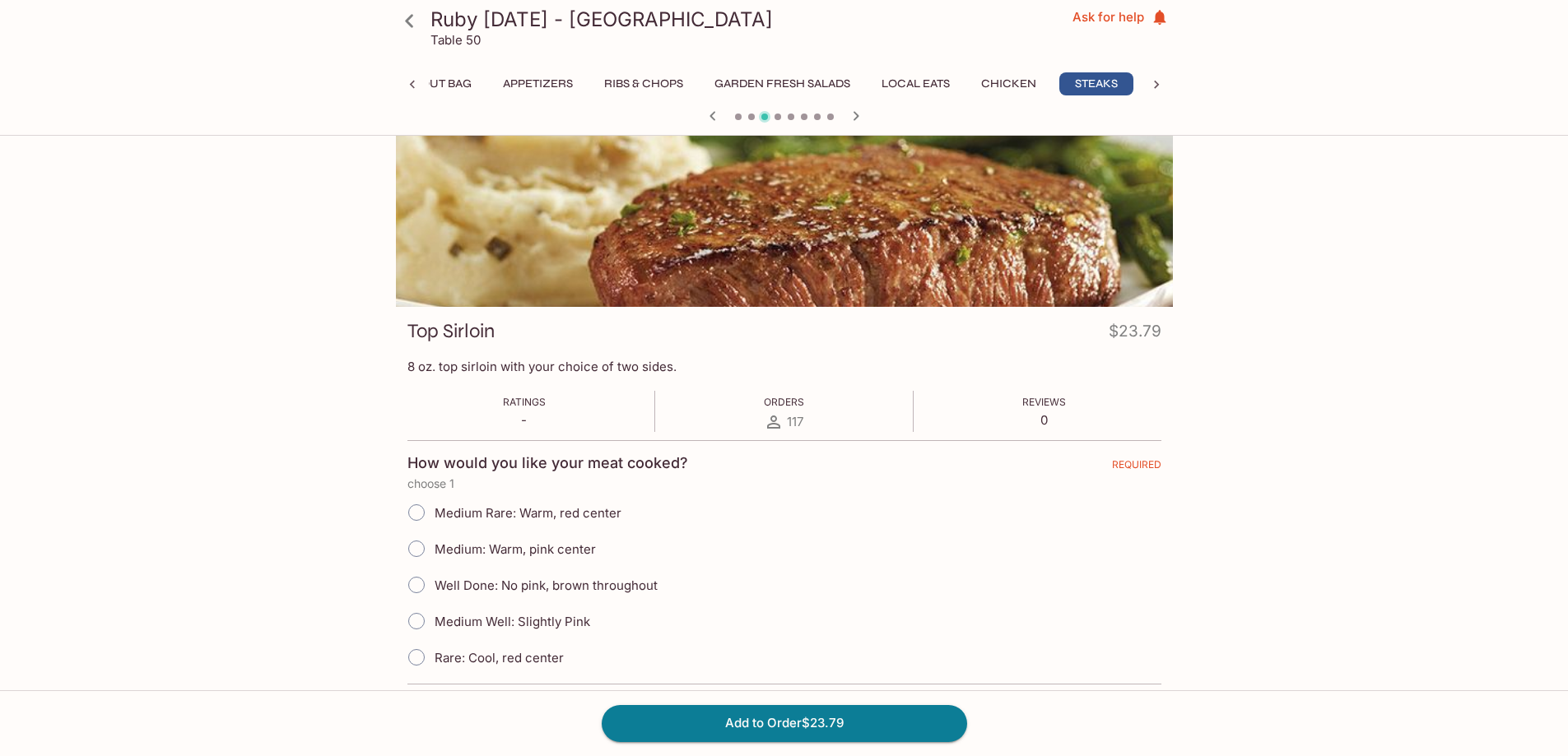
scroll to position [246, 0]
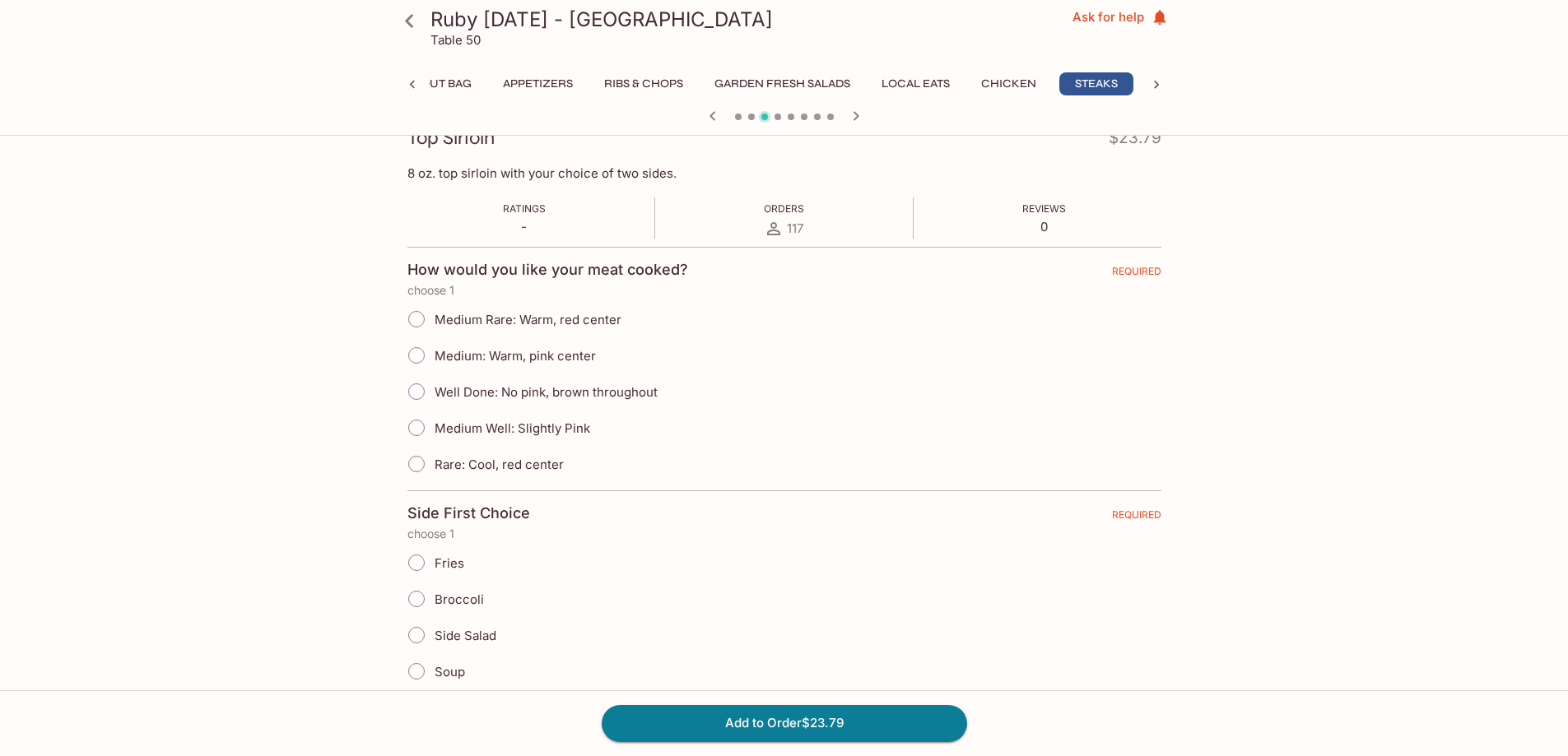
click at [519, 471] on span "Rare: Cool, red center" at bounding box center [499, 464] width 129 height 16
click at [434, 471] on input "Rare: Cool, red center" at bounding box center [416, 463] width 34 height 34
radio input "true"
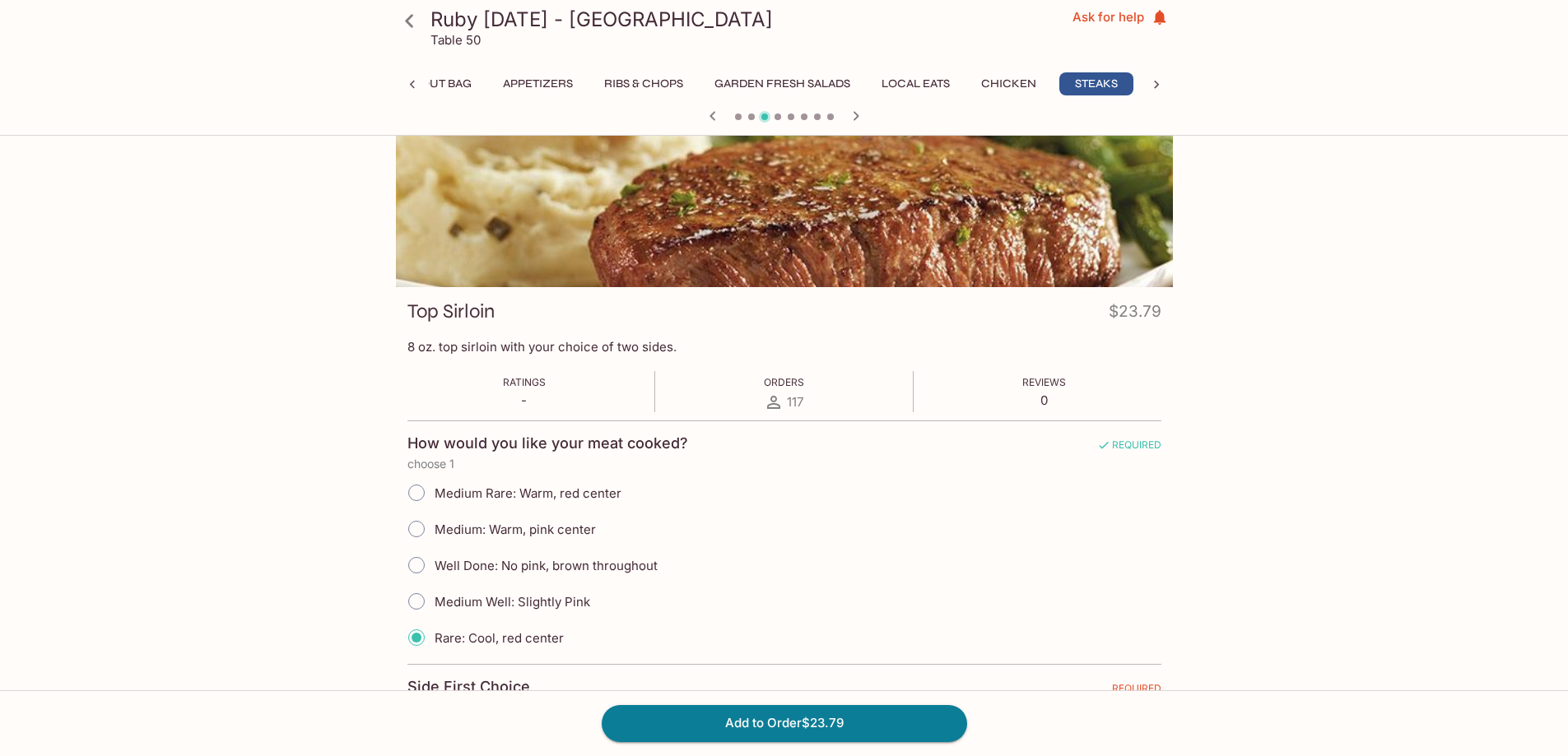
scroll to position [0, 0]
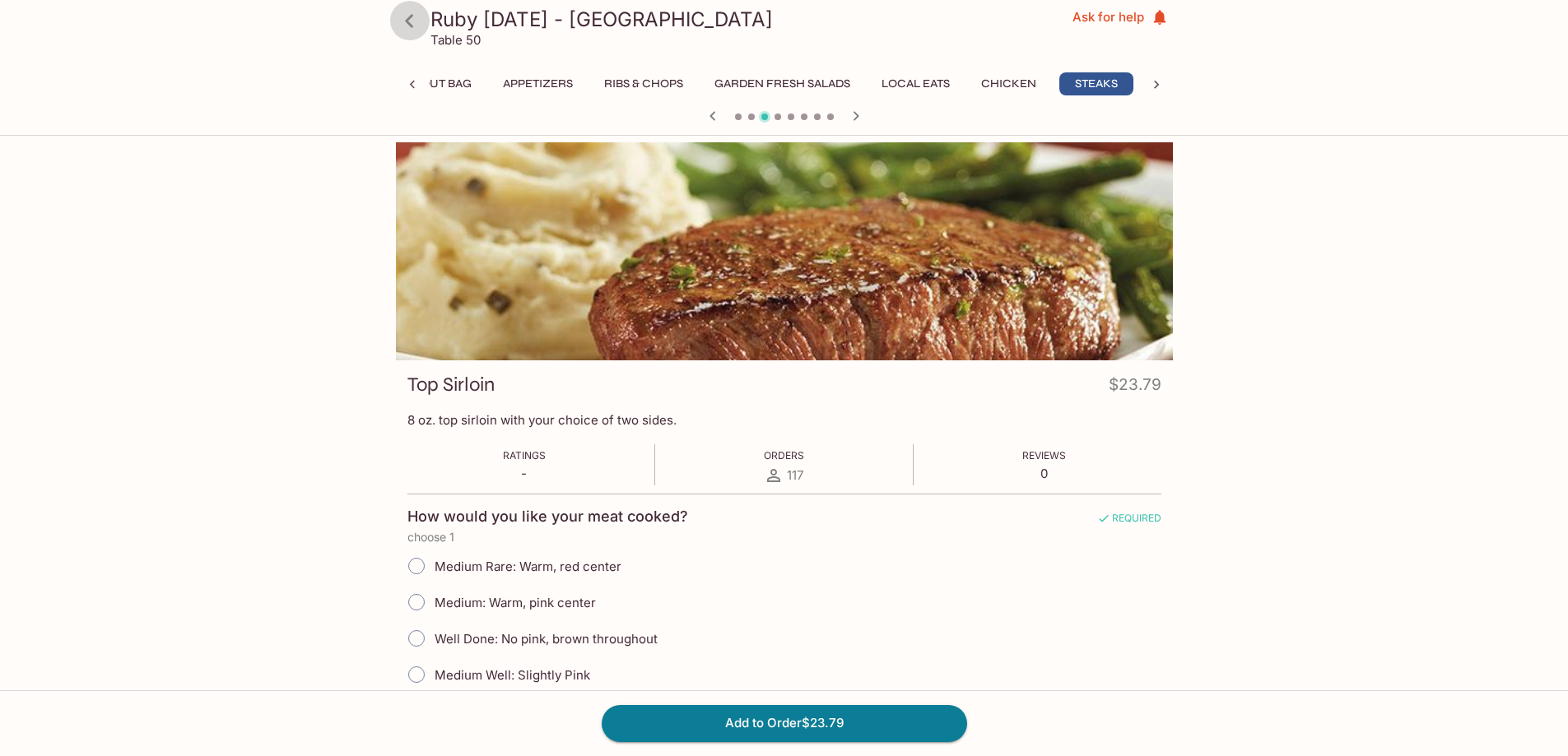
click at [408, 25] on icon at bounding box center [409, 20] width 29 height 29
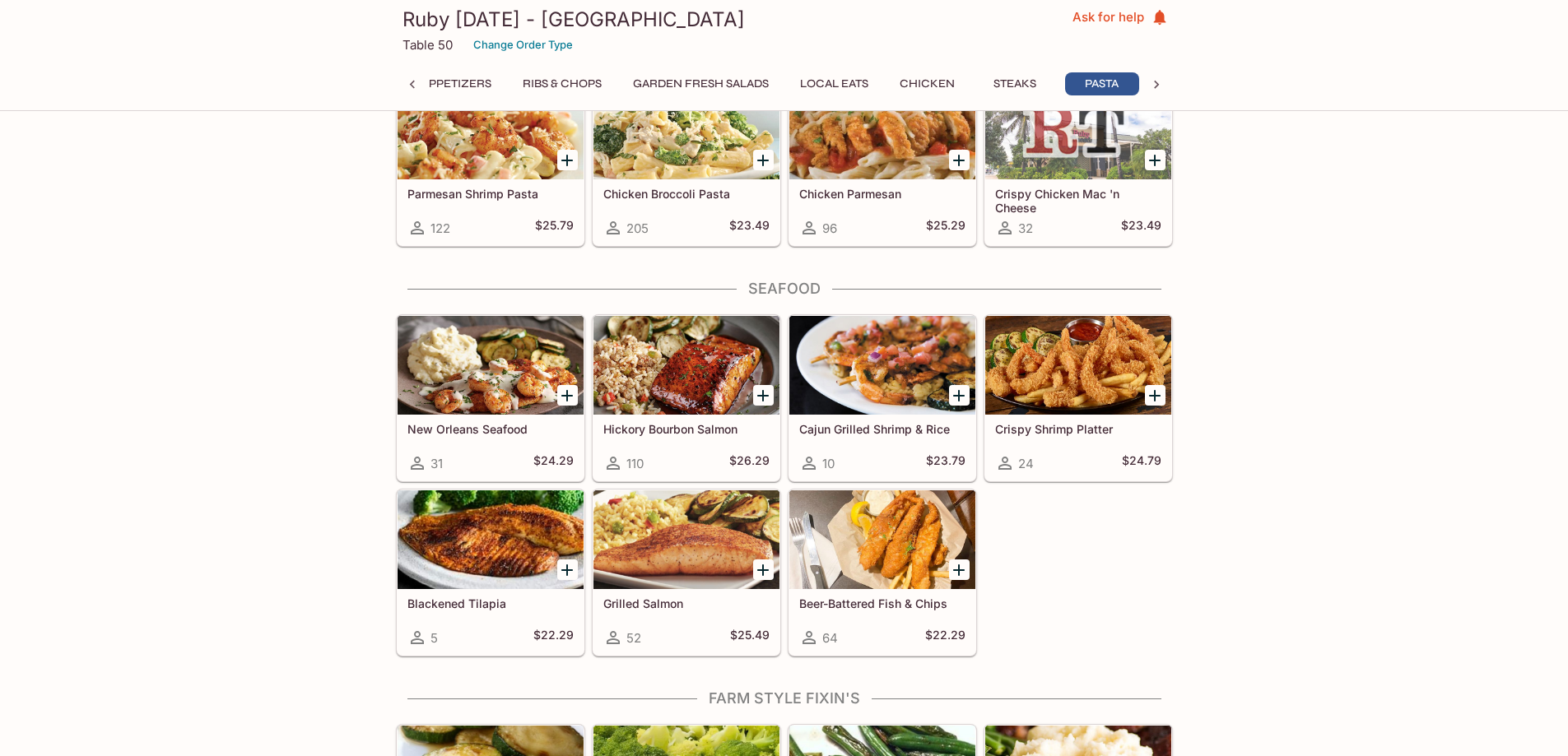
scroll to position [0, 140]
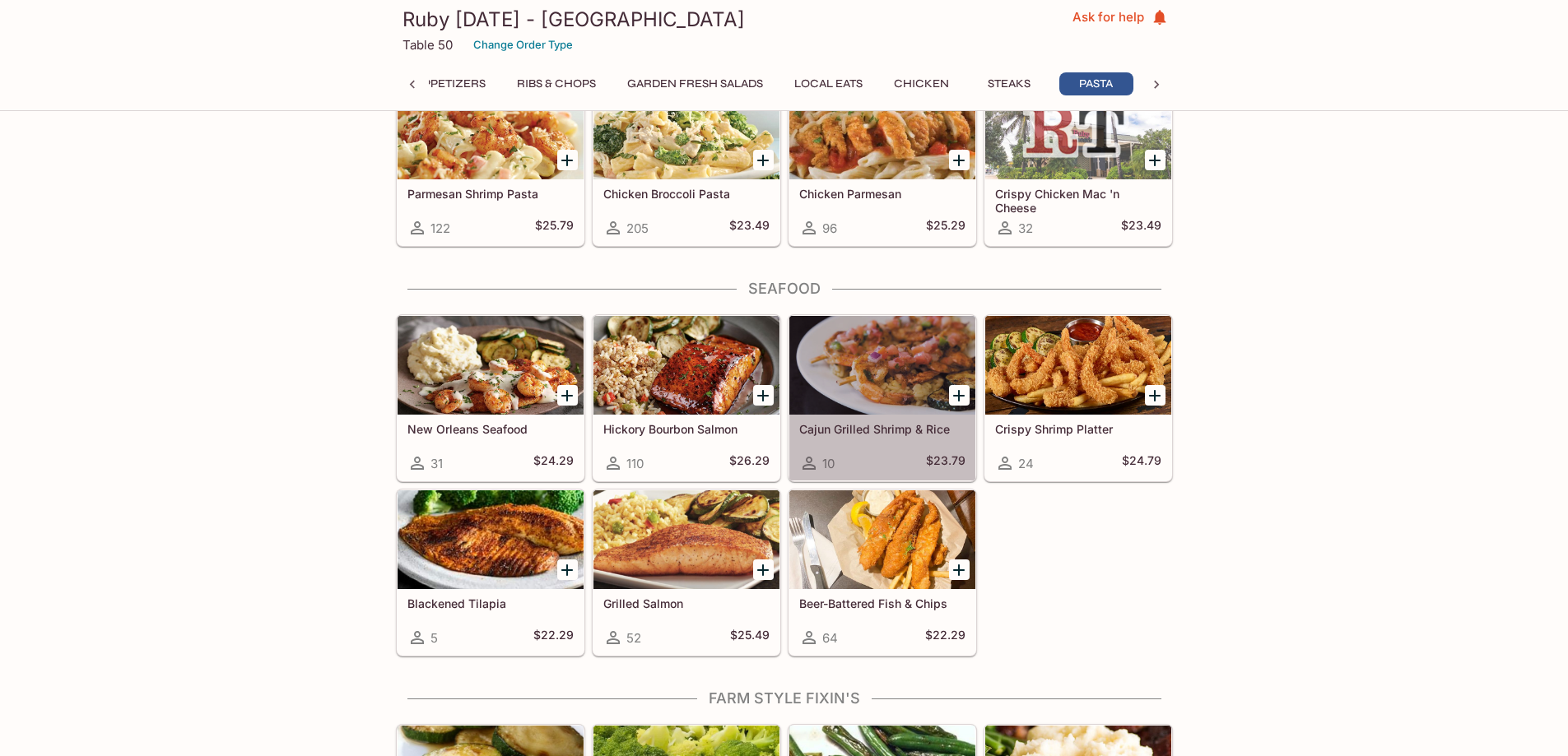
click at [866, 397] on div at bounding box center [882, 365] width 186 height 99
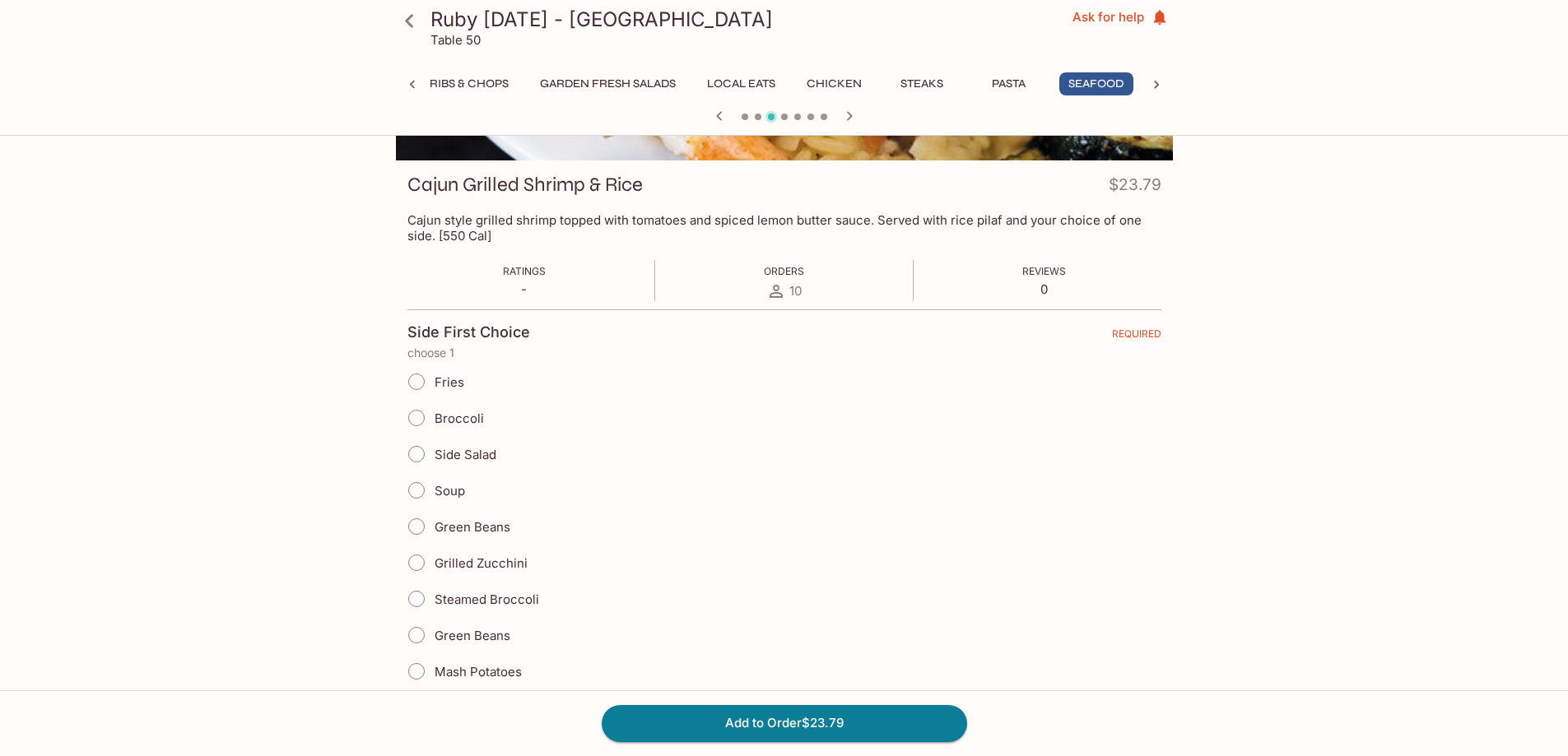
scroll to position [740, 0]
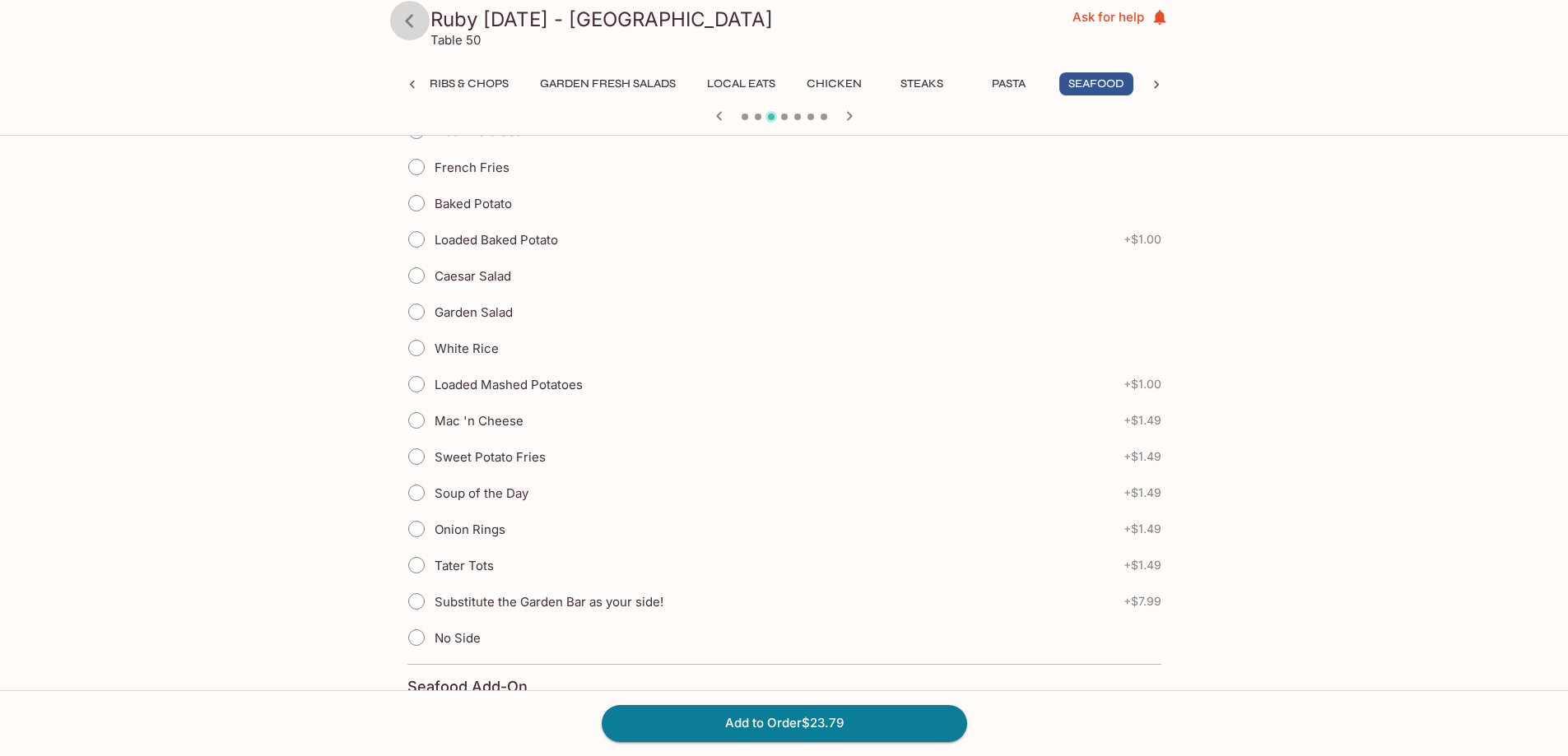
click at [413, 11] on icon at bounding box center [409, 20] width 29 height 29
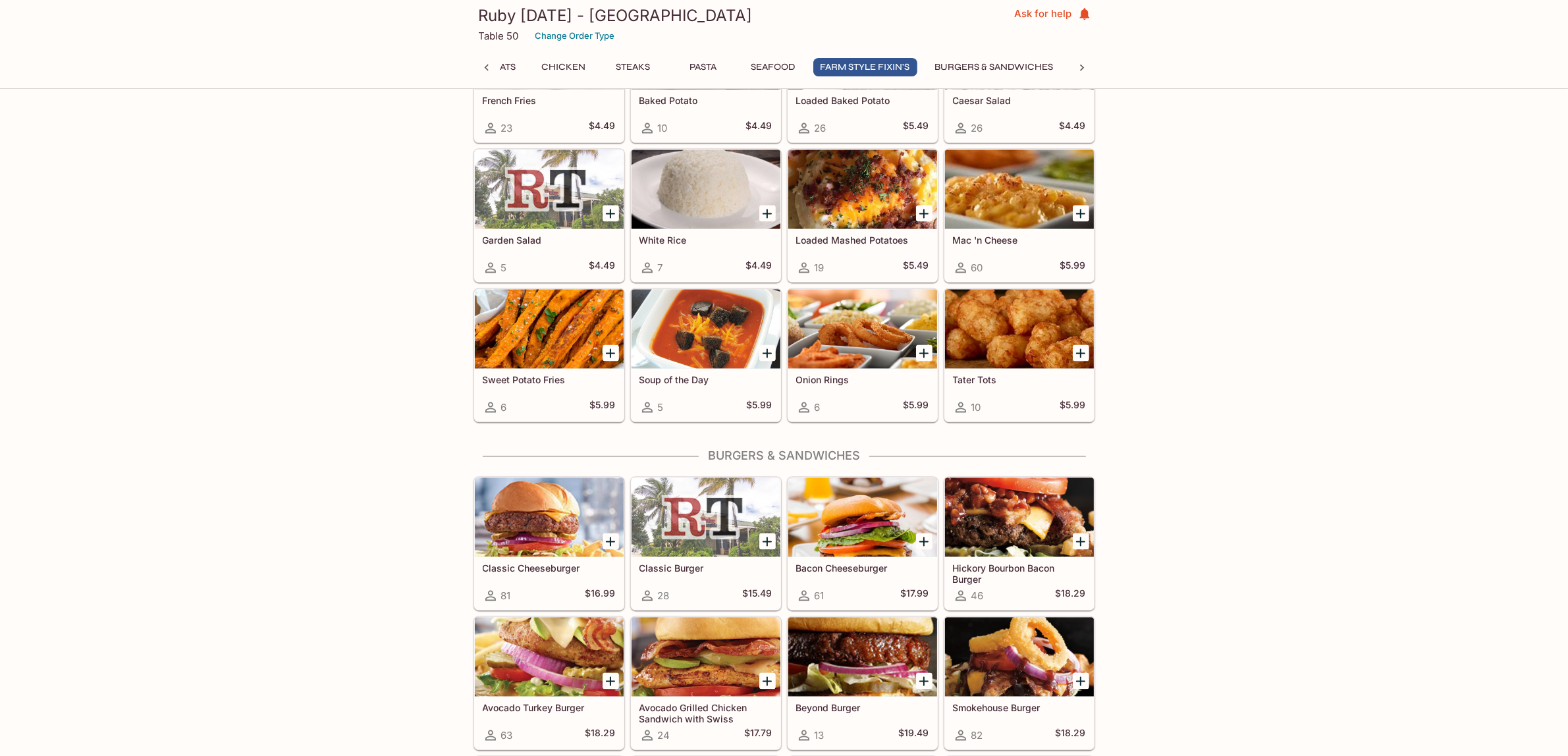
scroll to position [2817, 0]
